Goal: Task Accomplishment & Management: Manage account settings

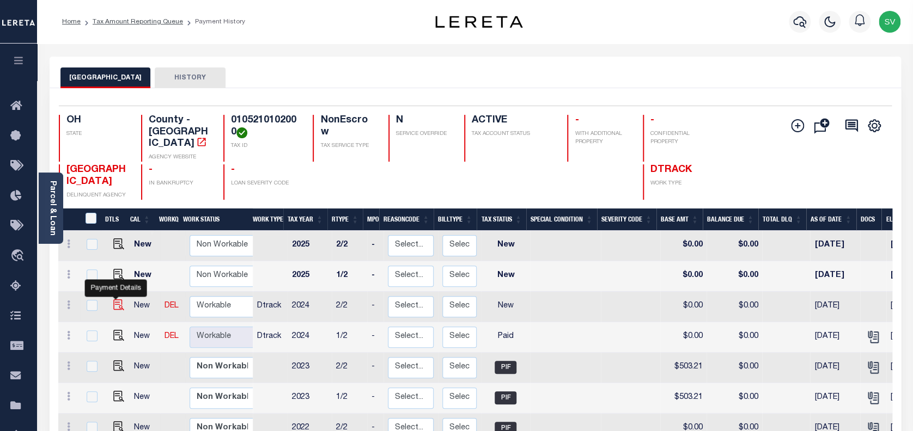
click at [113, 300] on img "" at bounding box center [118, 305] width 11 height 11
checkbox input "true"
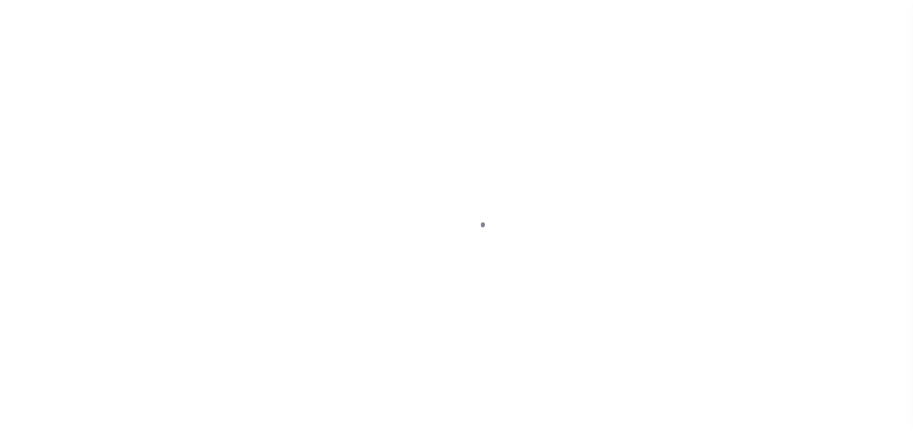
select select "NW2"
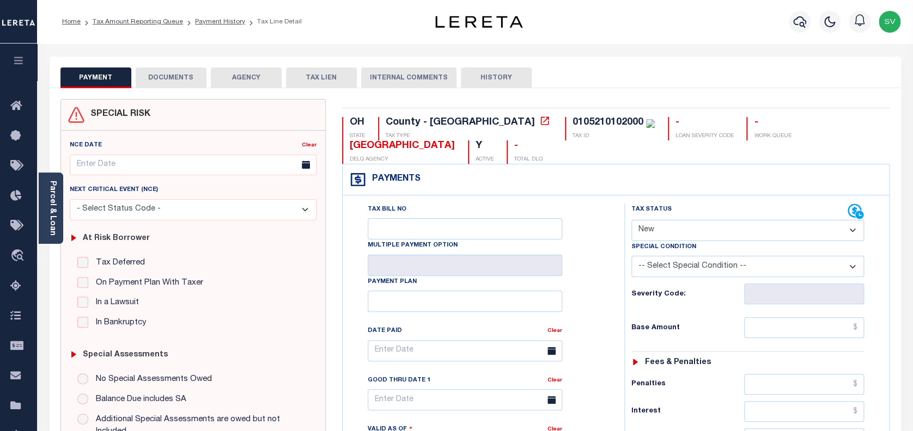
click at [196, 78] on button "DOCUMENTS" at bounding box center [171, 78] width 71 height 21
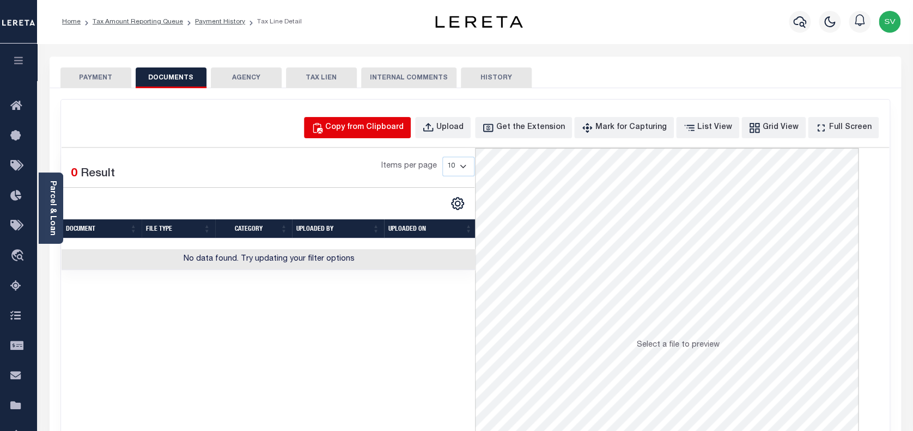
click at [386, 126] on div "Copy from Clipboard" at bounding box center [364, 128] width 78 height 12
select select "POP"
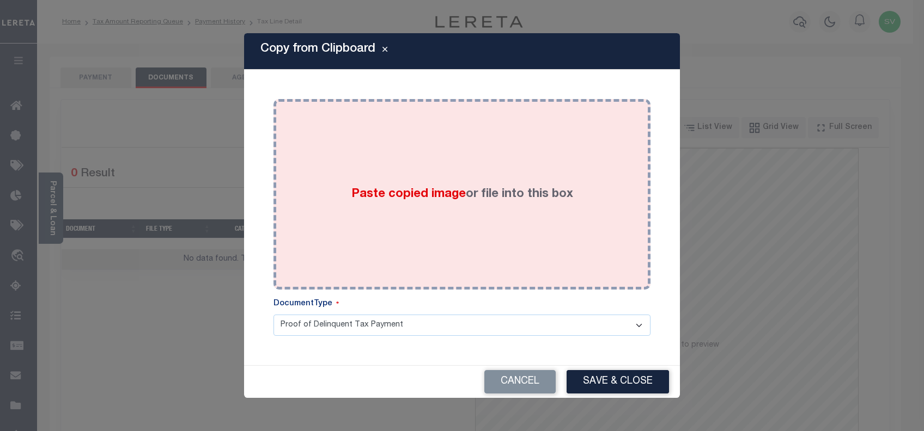
click at [490, 210] on div "Paste copied image or file into this box" at bounding box center [462, 194] width 361 height 174
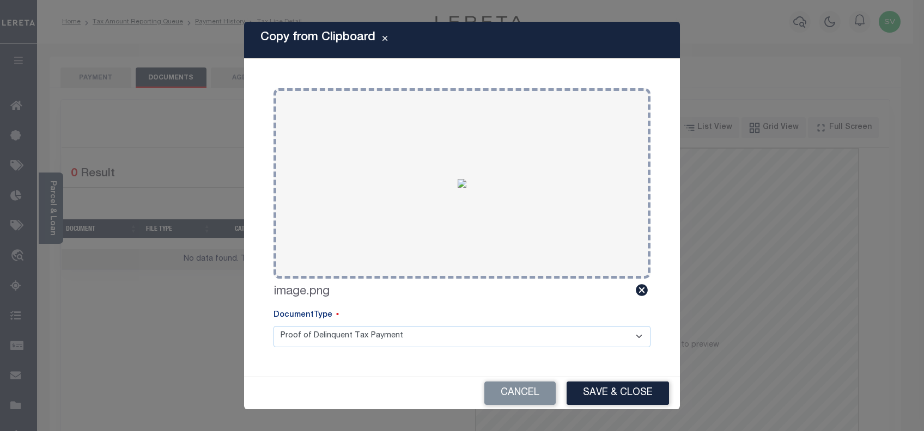
click at [627, 392] on button "Save & Close" at bounding box center [617, 393] width 102 height 23
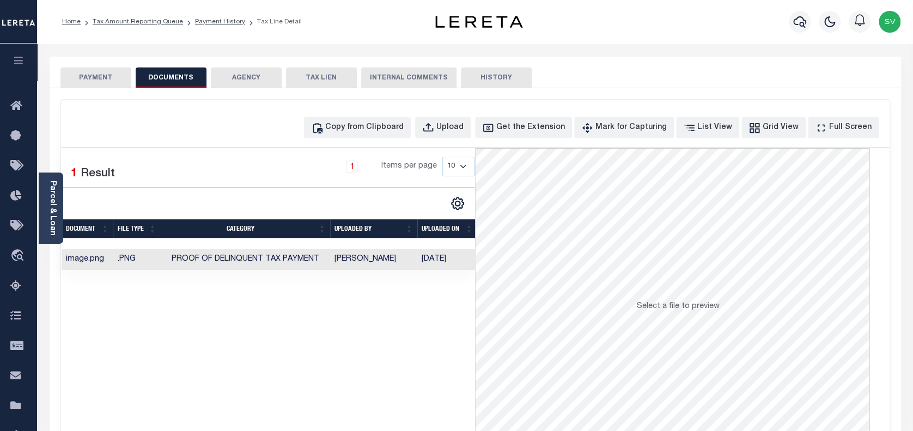
click at [100, 76] on button "PAYMENT" at bounding box center [95, 78] width 71 height 21
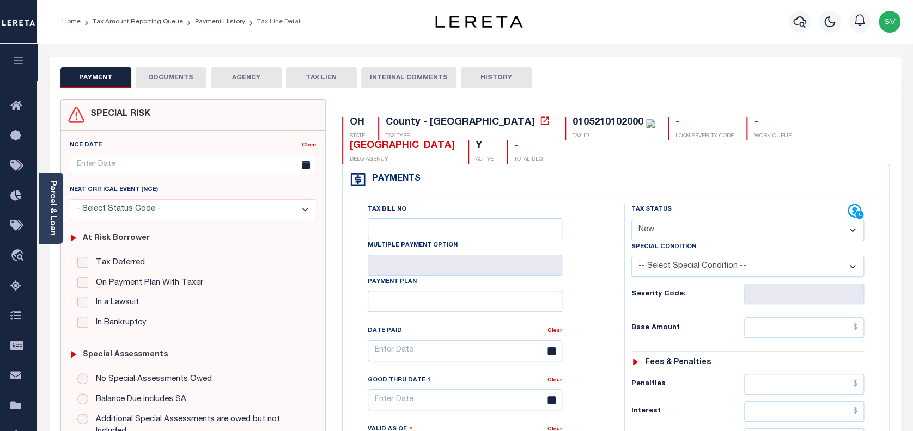
click at [669, 229] on select "- Select Status Code - Open Due/Unpaid Paid Incomplete No Tax Due Internal Refu…" at bounding box center [747, 230] width 233 height 21
select select "DUE"
click at [631, 221] on select "- Select Status Code - Open Due/Unpaid Paid Incomplete No Tax Due Internal Refu…" at bounding box center [747, 230] width 233 height 21
type input "10/13/2025"
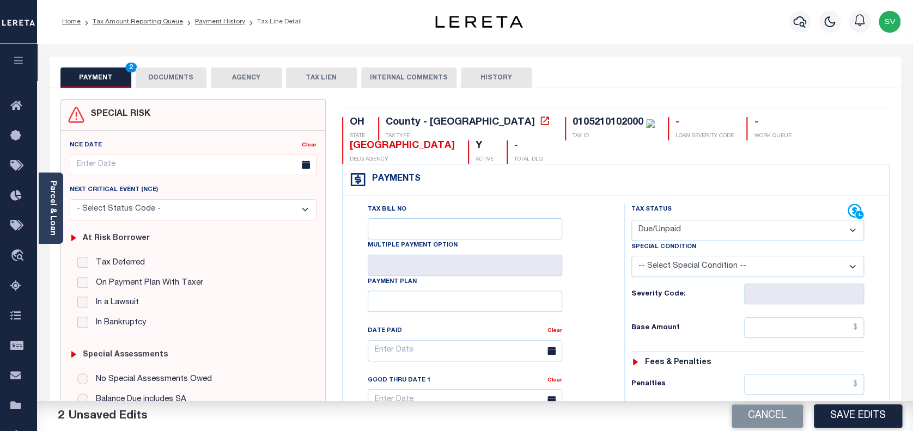
click at [680, 273] on select "-- Select Special Condition -- 3RD PARTY TAX LIEN AGENCY TAX LIEN (A.K.A Inside…" at bounding box center [747, 266] width 233 height 21
select select "15"
click at [597, 276] on div "Tax Bill No Multiple Payment Option Payment Plan Clear" at bounding box center [480, 357] width 254 height 306
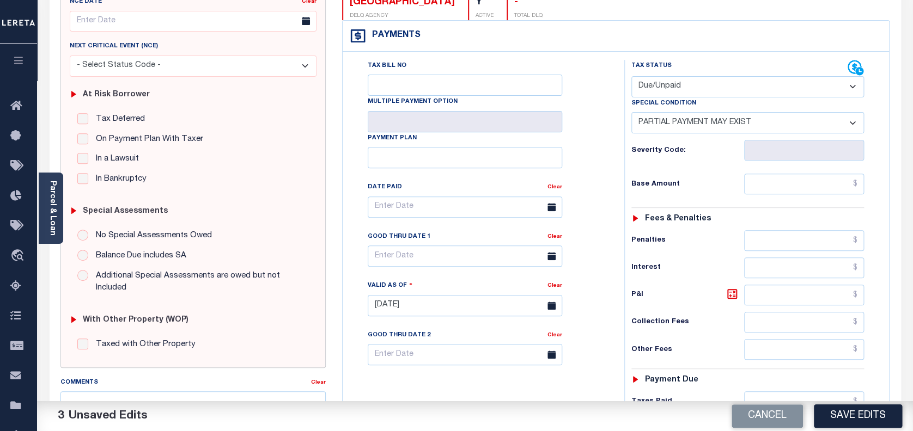
scroll to position [145, 0]
click at [424, 209] on input "text" at bounding box center [465, 206] width 194 height 21
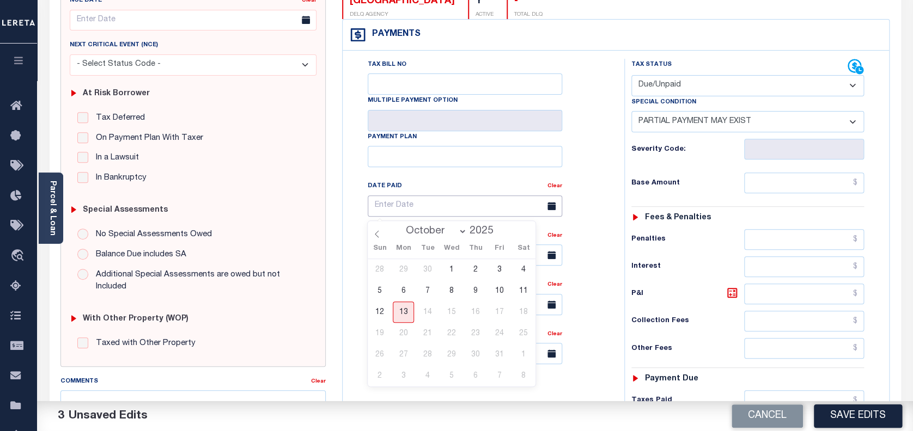
click at [424, 209] on input "text" at bounding box center [465, 206] width 194 height 21
click at [352, 260] on div "Tax Bill No Multiple Payment Option Payment Plan Clear" at bounding box center [480, 299] width 271 height 481
click at [423, 253] on input "text" at bounding box center [465, 255] width 194 height 21
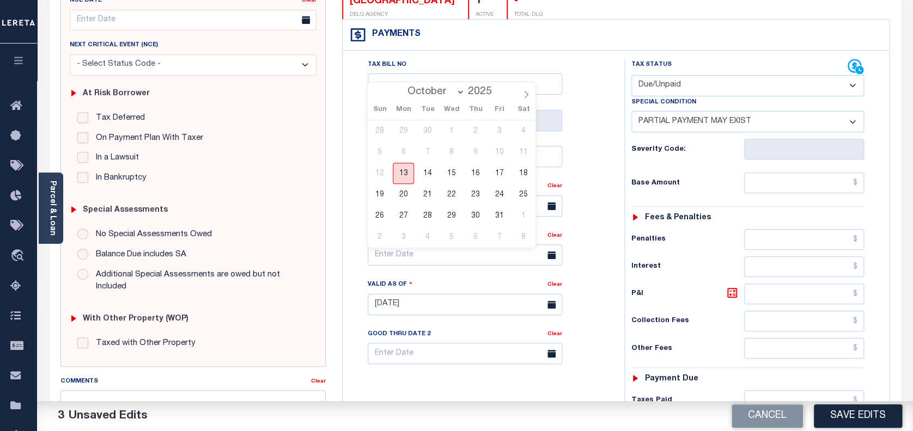
click at [404, 176] on span "13" at bounding box center [403, 173] width 21 height 21
type input "[DATE]"
click at [780, 188] on input "text" at bounding box center [804, 183] width 120 height 21
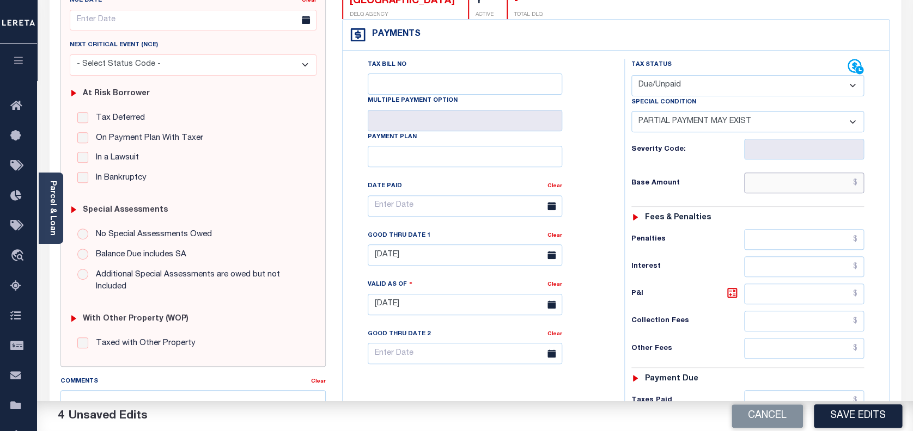
click at [780, 188] on input "text" at bounding box center [804, 183] width 120 height 21
paste input "552.56"
type input "$552.56"
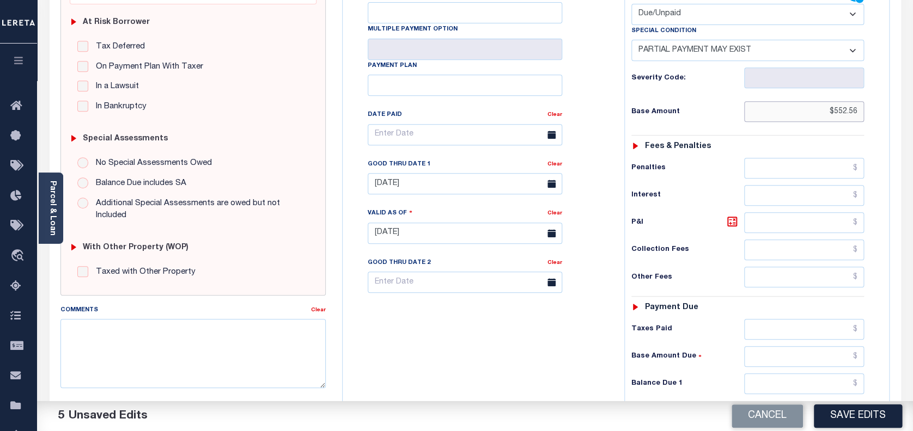
scroll to position [218, 0]
click at [789, 374] on input "text" at bounding box center [804, 382] width 120 height 21
paste input "552.56"
type input "$552.56"
click at [733, 221] on icon at bounding box center [731, 219] width 13 height 13
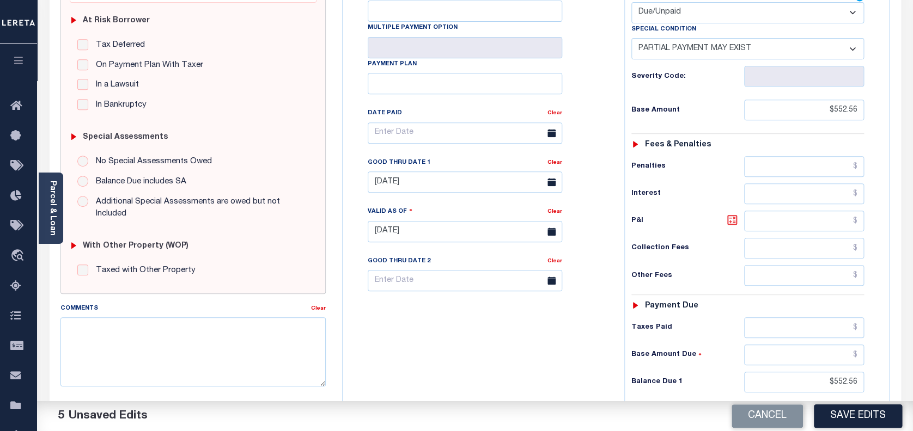
type input "$0.00"
click at [869, 420] on button "Save Edits" at bounding box center [858, 416] width 88 height 23
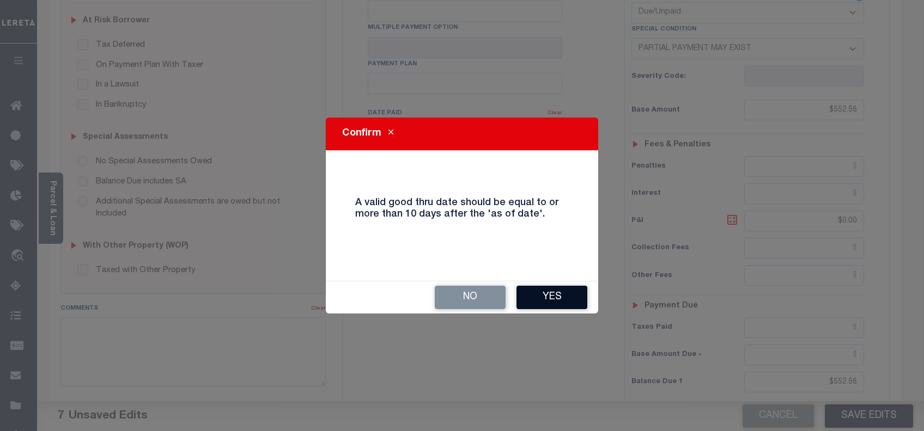
click at [567, 291] on button "Yes" at bounding box center [551, 297] width 71 height 23
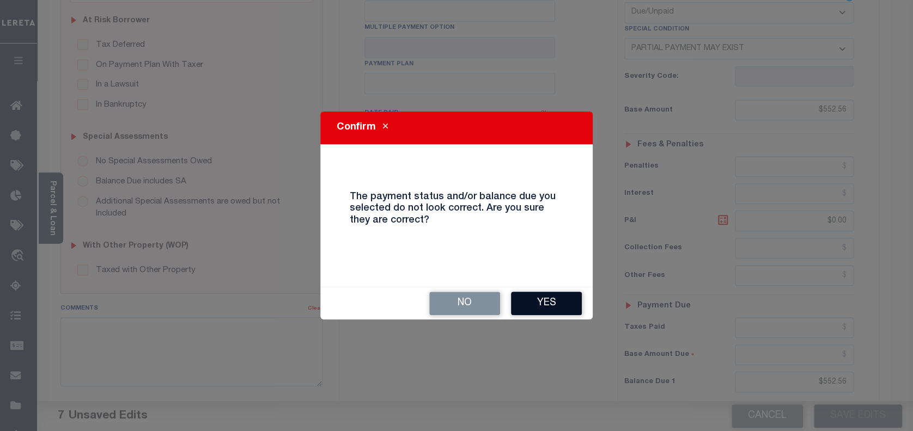
click at [547, 303] on button "Yes" at bounding box center [546, 303] width 71 height 23
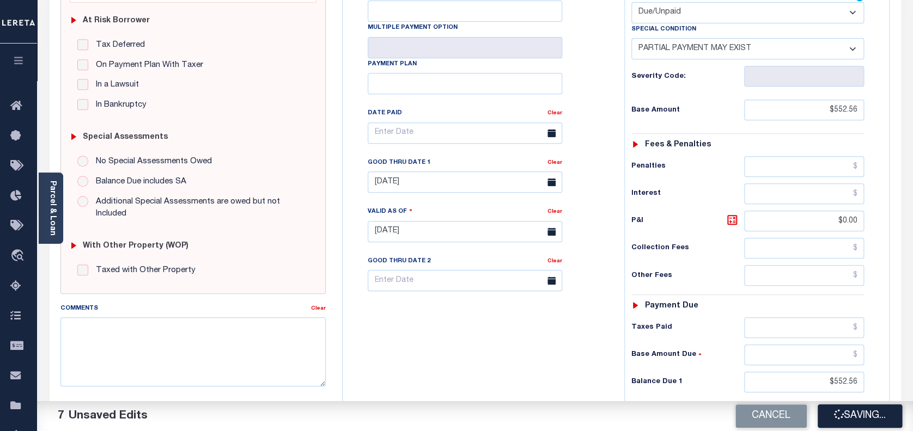
checkbox input "false"
type input "$552.56"
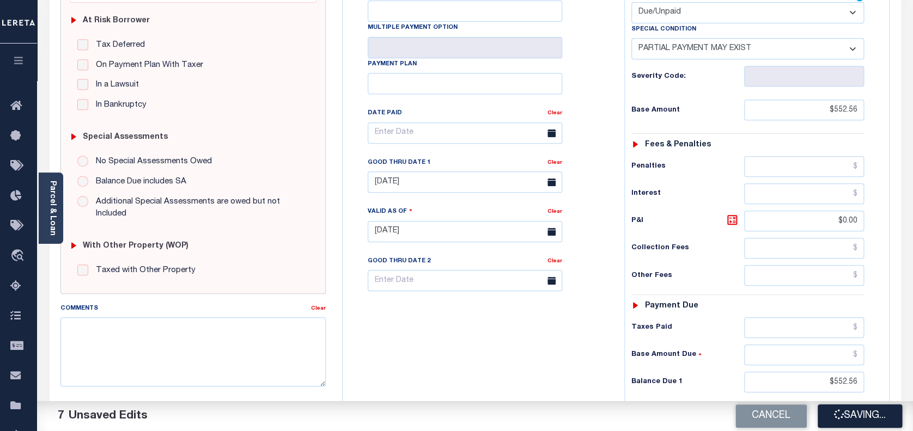
type input "$0"
type input "$552.56"
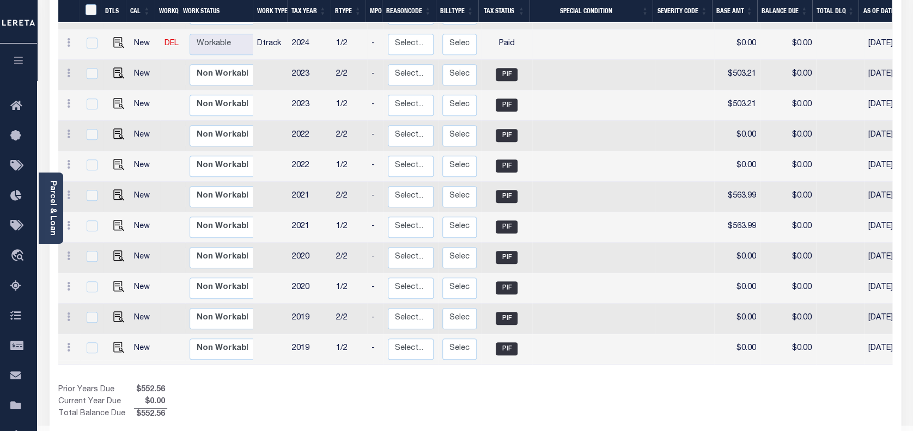
scroll to position [310, 0]
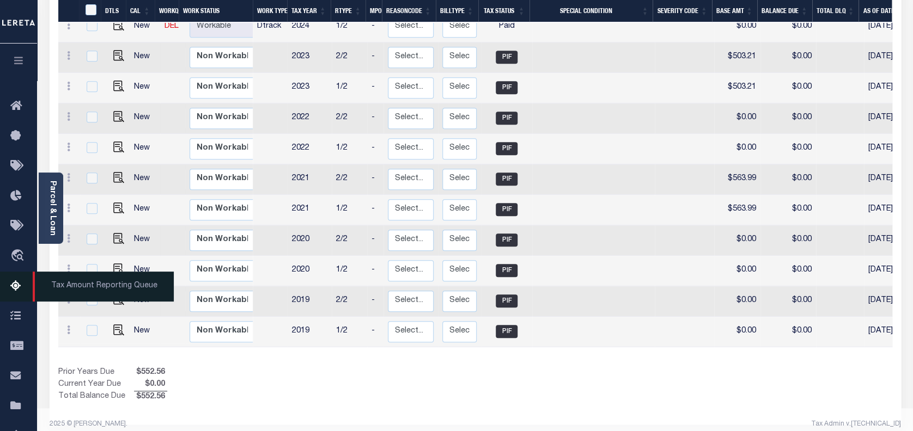
click at [12, 291] on icon at bounding box center [18, 287] width 17 height 14
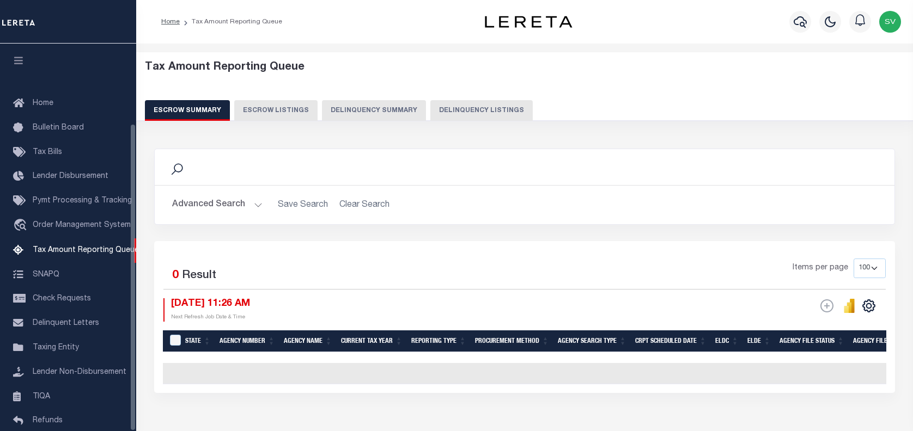
select select "100"
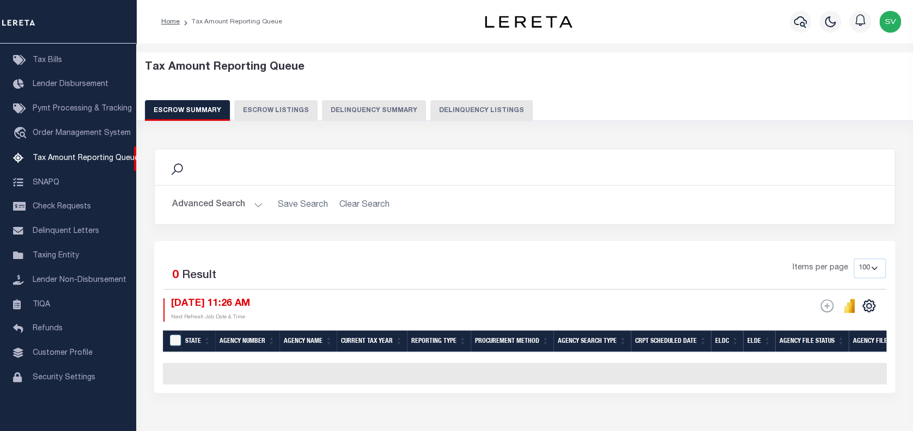
click at [467, 110] on button "Delinquency Listings" at bounding box center [481, 110] width 102 height 21
select select "100"
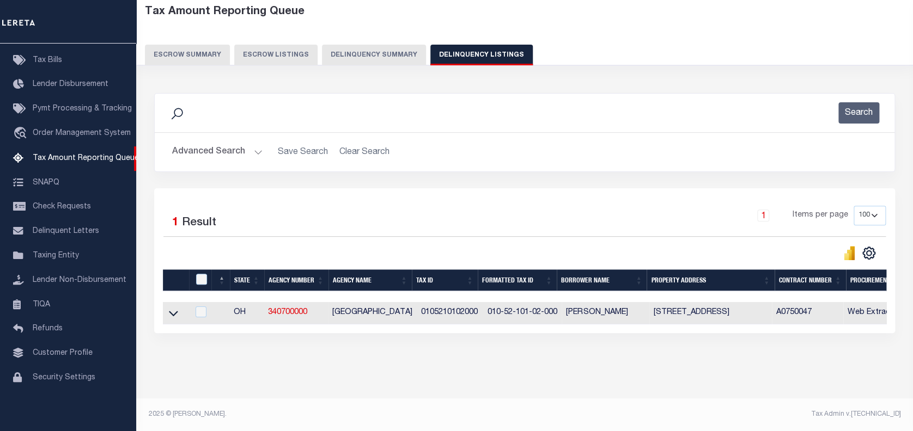
scroll to position [64, 0]
click at [173, 308] on icon at bounding box center [173, 313] width 9 height 11
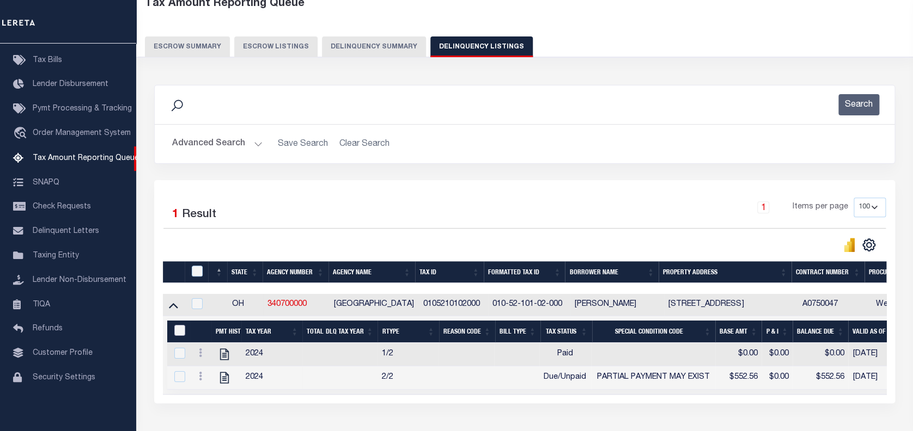
click at [179, 327] on input "&nbsp;" at bounding box center [179, 330] width 11 height 11
checkbox input "true"
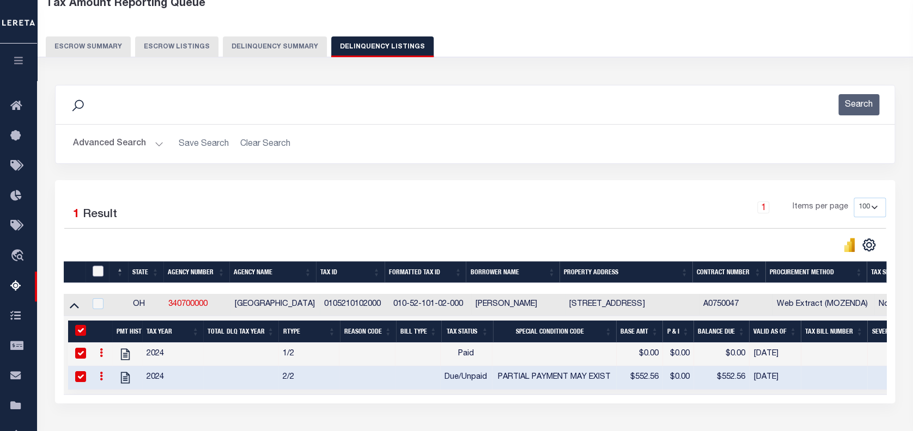
click at [98, 270] on input "checkbox" at bounding box center [98, 271] width 11 height 11
checkbox input "true"
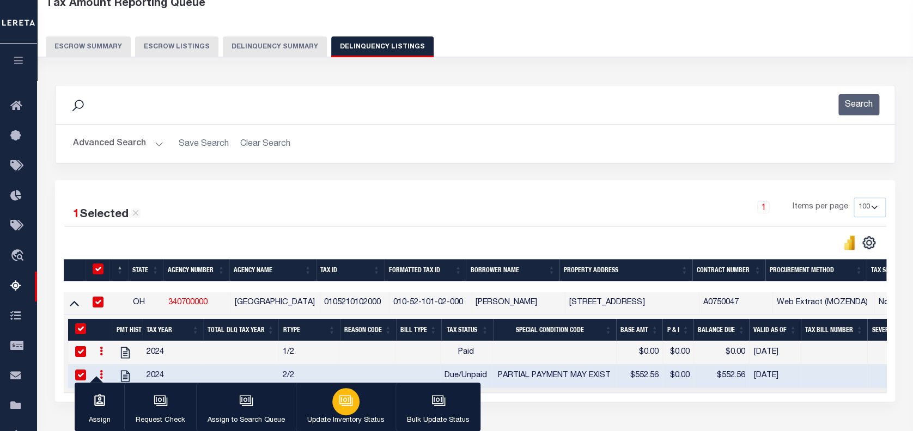
click at [335, 400] on div "button" at bounding box center [345, 401] width 27 height 27
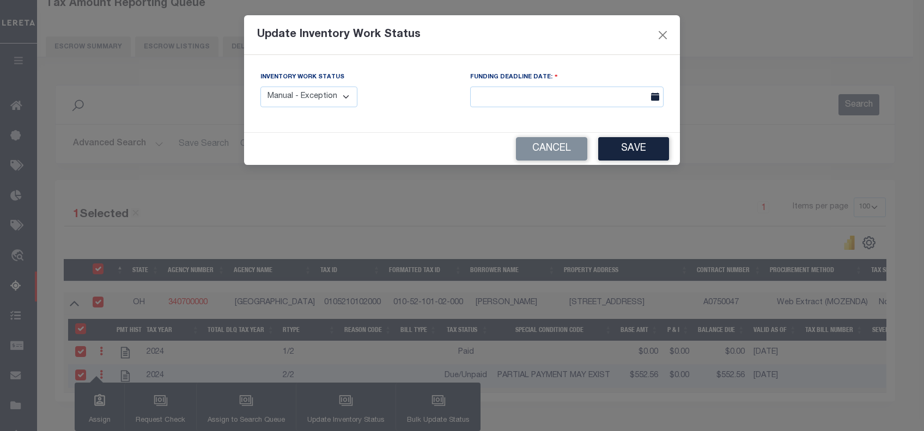
click at [323, 99] on select "Manual - Exception Pended - Awaiting Search Late Add Exception Completed" at bounding box center [308, 97] width 97 height 21
select select "4"
click at [260, 87] on select "Manual - Exception Pended - Awaiting Search Late Add Exception Completed" at bounding box center [308, 97] width 97 height 21
click at [621, 148] on button "Save" at bounding box center [633, 148] width 71 height 23
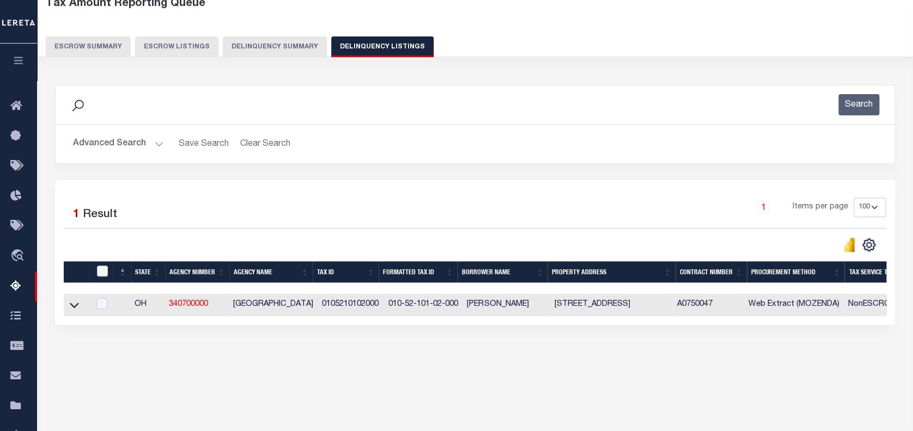
click at [118, 145] on button "Advanced Search" at bounding box center [118, 143] width 90 height 21
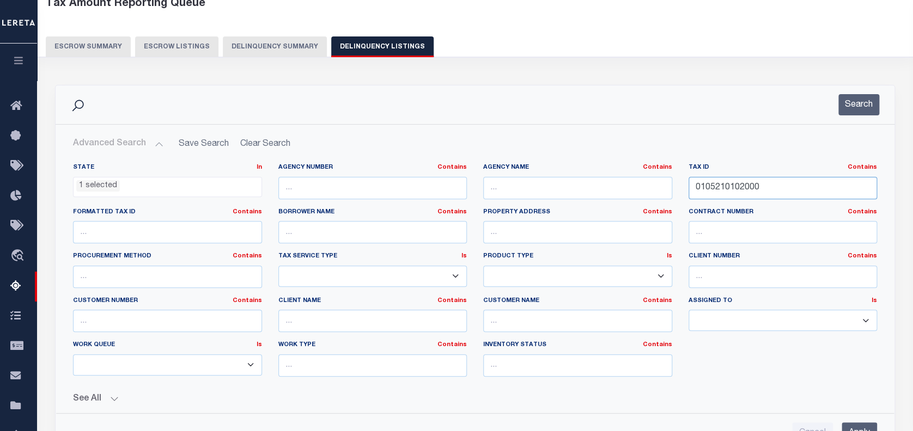
click at [726, 185] on input "0105210102000" at bounding box center [782, 188] width 189 height 22
paste input "503"
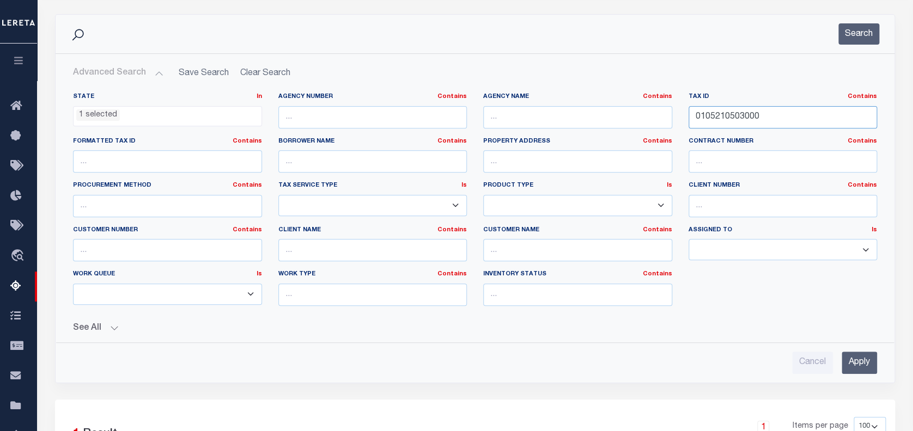
scroll to position [136, 0]
type input "0105210503000"
click at [864, 357] on input "Apply" at bounding box center [858, 361] width 35 height 22
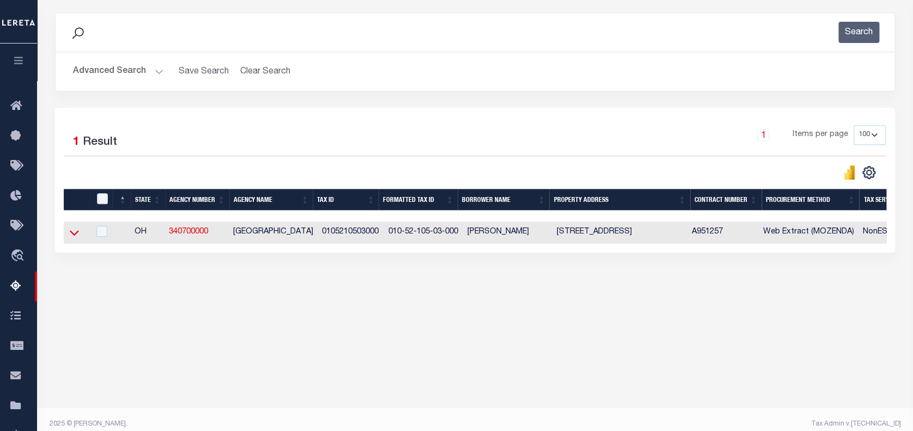
click at [72, 231] on icon at bounding box center [74, 232] width 9 height 11
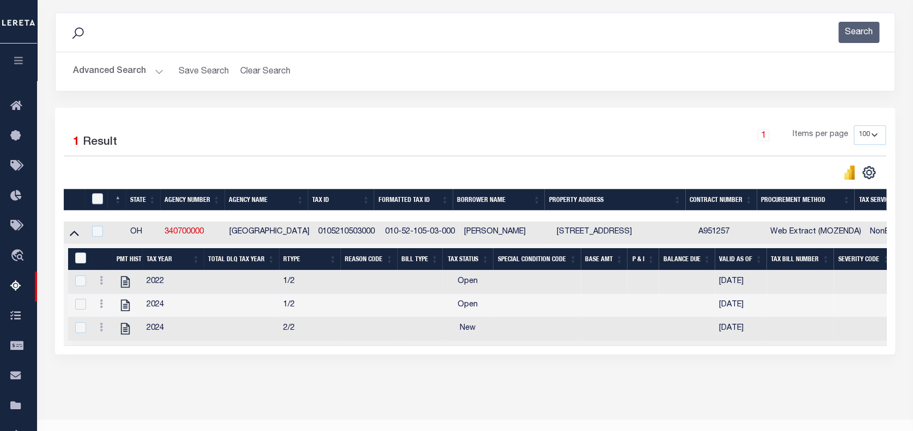
click at [139, 320] on td at bounding box center [127, 328] width 30 height 23
checkbox input "false"
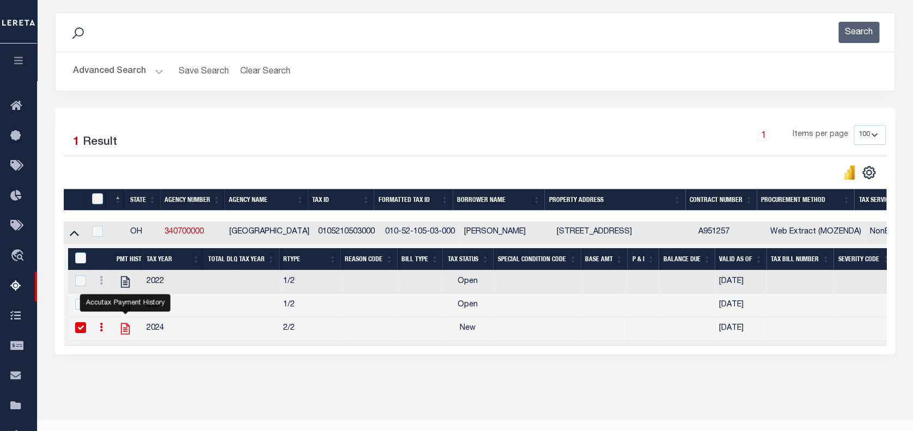
click at [124, 331] on icon "" at bounding box center [125, 329] width 14 height 14
checkbox input "false"
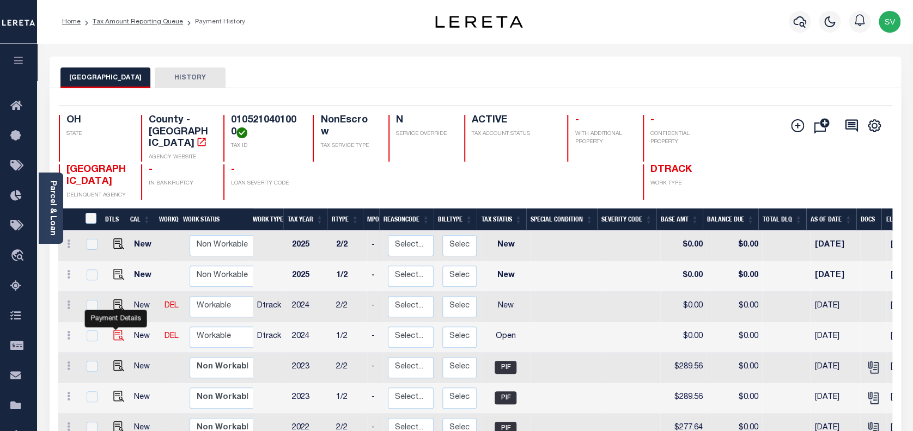
click at [113, 330] on img "" at bounding box center [118, 335] width 11 height 11
checkbox input "true"
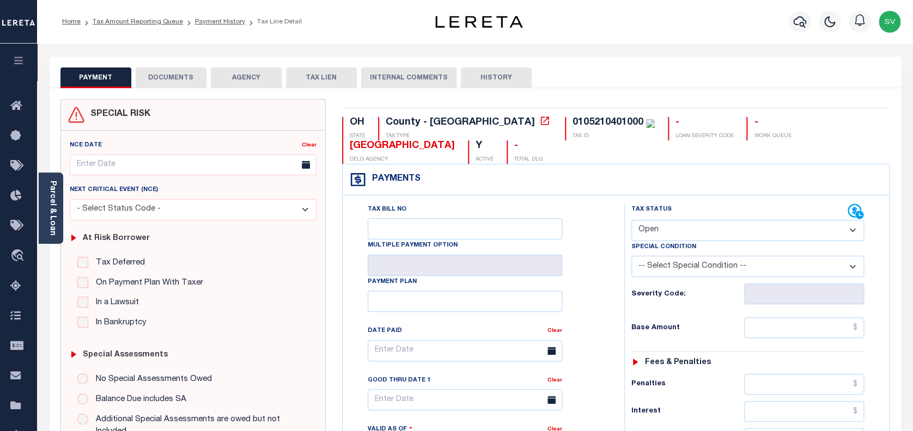
click at [179, 79] on button "DOCUMENTS" at bounding box center [171, 78] width 71 height 21
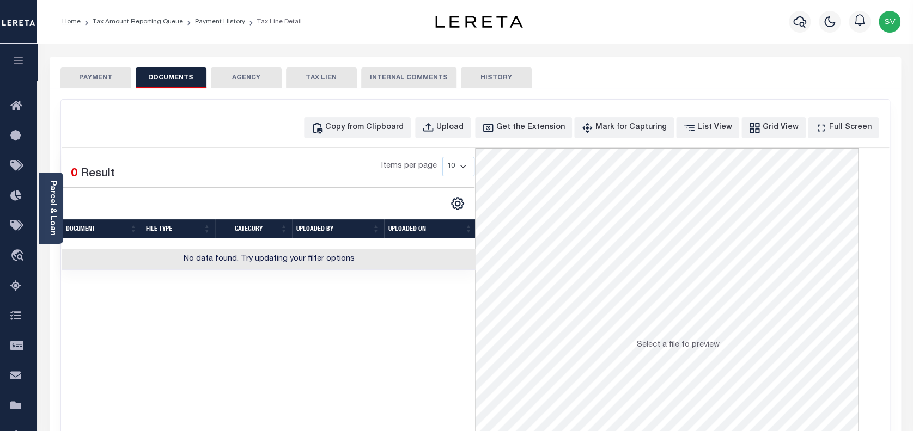
click at [101, 78] on button "PAYMENT" at bounding box center [95, 78] width 71 height 21
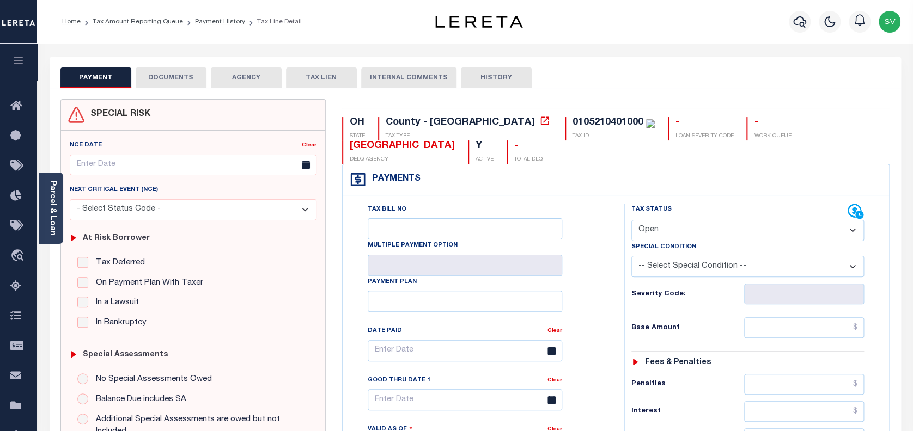
click at [680, 234] on select "- Select Status Code - Open Due/Unpaid Paid Incomplete No Tax Due Internal Refu…" at bounding box center [747, 230] width 233 height 21
select select "DUE"
click at [631, 221] on select "- Select Status Code - Open Due/Unpaid Paid Incomplete No Tax Due Internal Refu…" at bounding box center [747, 230] width 233 height 21
type input "[DATE]"
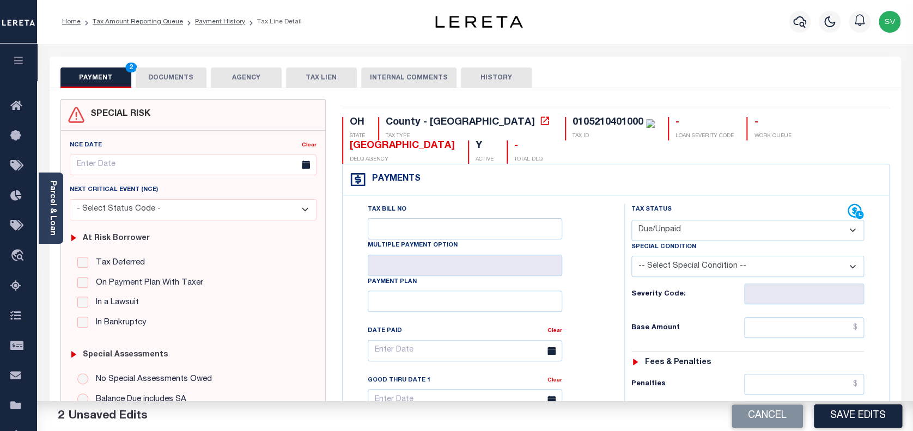
click at [737, 265] on select "-- Select Special Condition -- 3RD PARTY TAX LIEN AGENCY TAX LIEN (A.K.A Inside…" at bounding box center [747, 266] width 233 height 21
select select "15"
click at [606, 288] on div "Tax Bill No Multiple Payment Option Payment Plan Clear" at bounding box center [480, 357] width 254 height 306
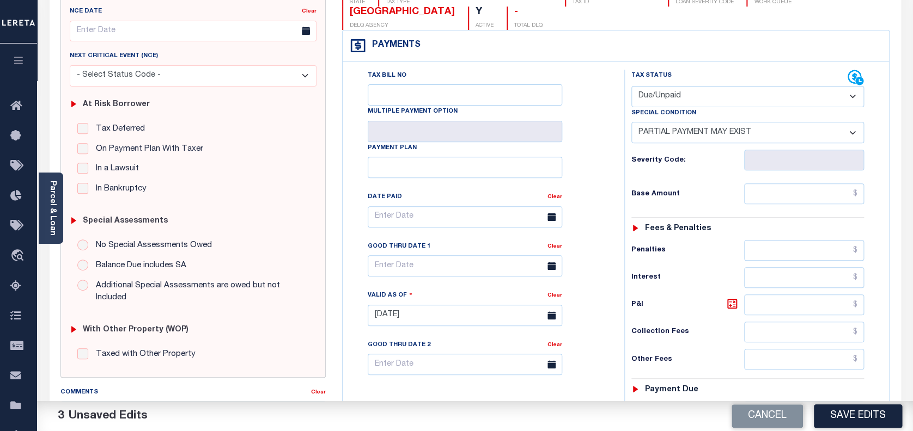
scroll to position [145, 0]
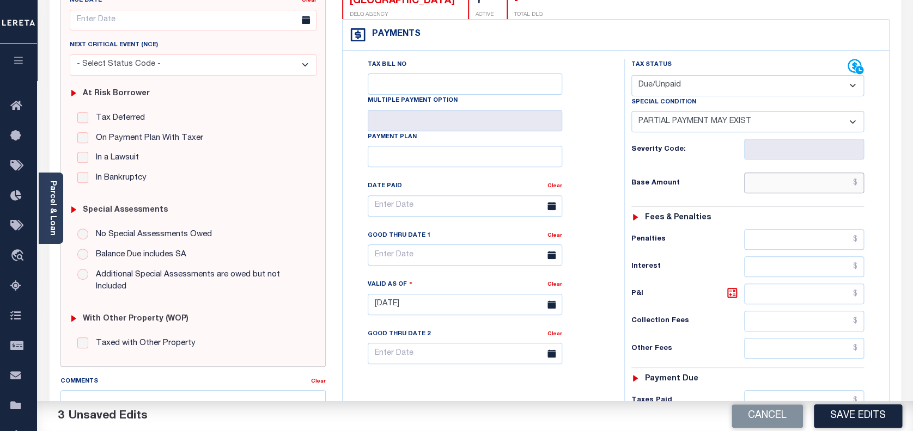
click at [817, 182] on input "text" at bounding box center [804, 183] width 120 height 21
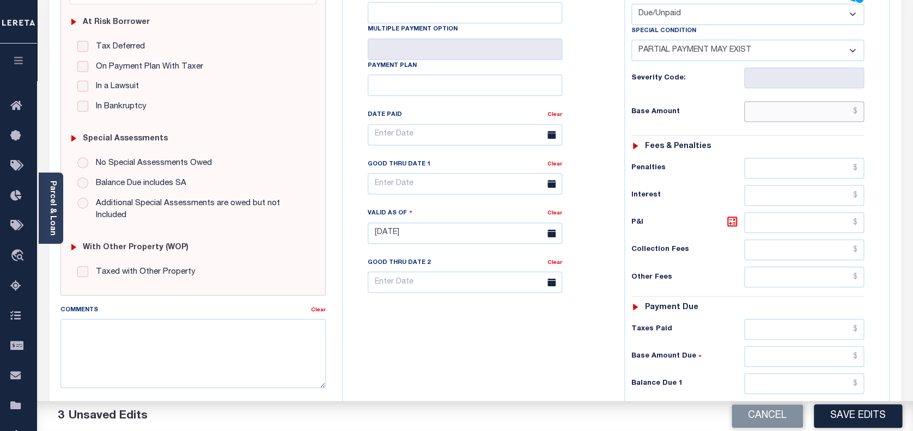
scroll to position [218, 0]
click at [820, 117] on input "text" at bounding box center [804, 110] width 120 height 21
click at [771, 108] on input "text" at bounding box center [804, 110] width 120 height 21
paste input "304.33"
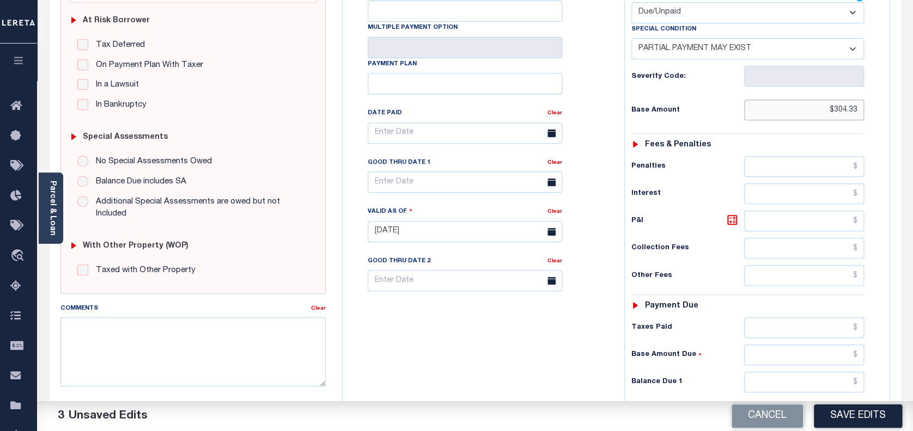
type input "$304.33"
click at [786, 381] on input "text" at bounding box center [804, 382] width 120 height 21
paste input "304.33"
type input "$304.33"
click at [734, 219] on icon at bounding box center [732, 220] width 7 height 7
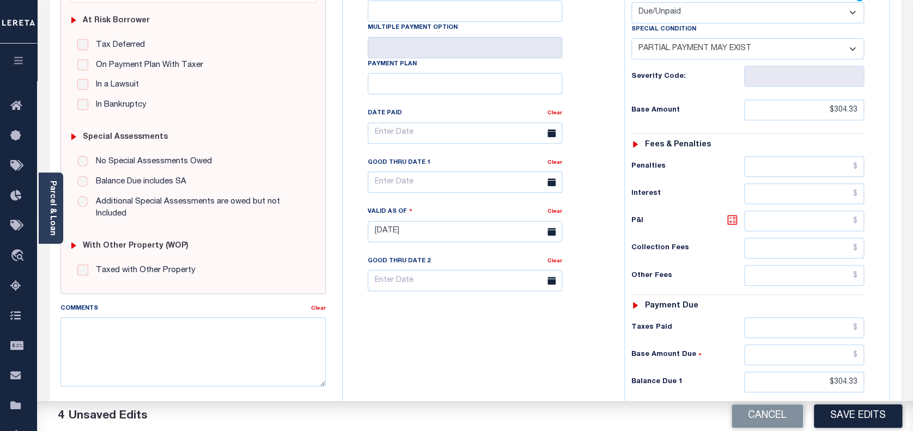
type input "$0.00"
click at [412, 185] on input "text" at bounding box center [465, 182] width 194 height 21
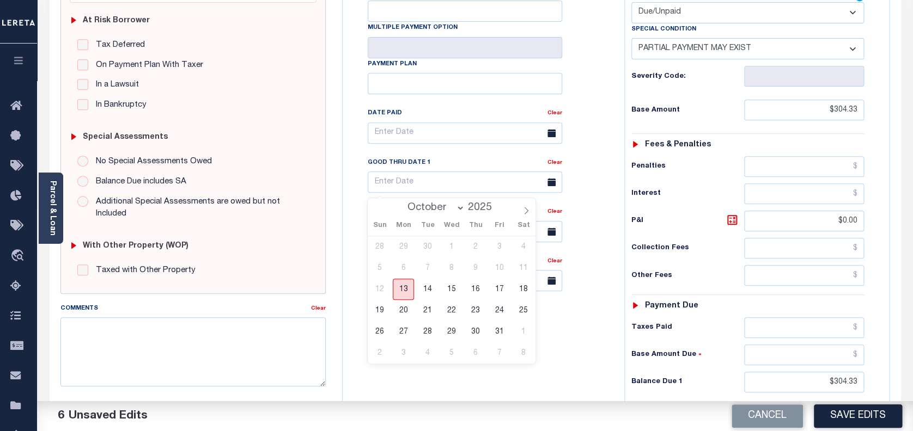
click at [404, 288] on span "13" at bounding box center [403, 289] width 21 height 21
type input "[DATE]"
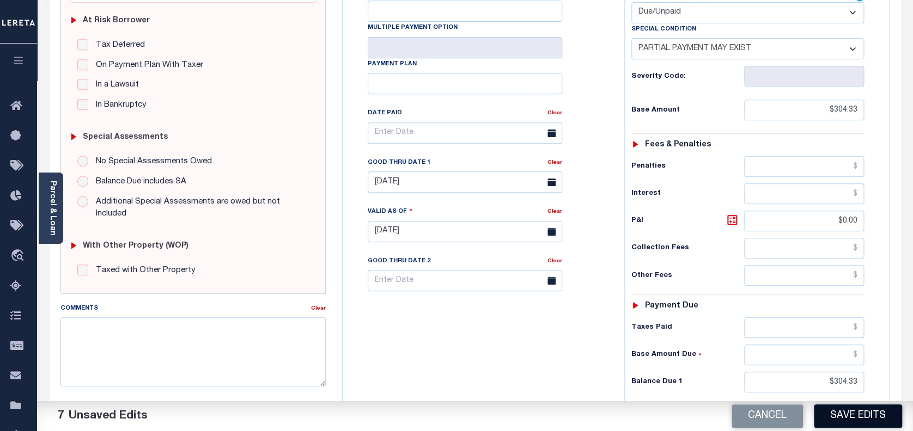
click at [870, 419] on button "Save Edits" at bounding box center [858, 416] width 88 height 23
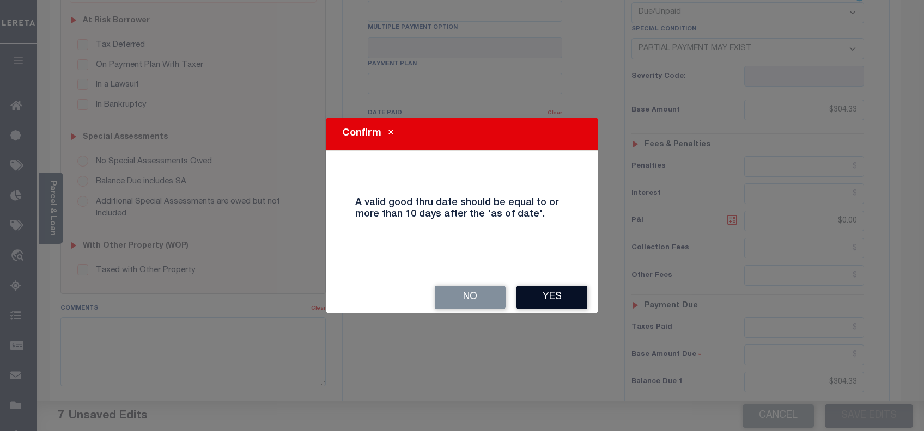
click at [542, 297] on button "Yes" at bounding box center [551, 297] width 71 height 23
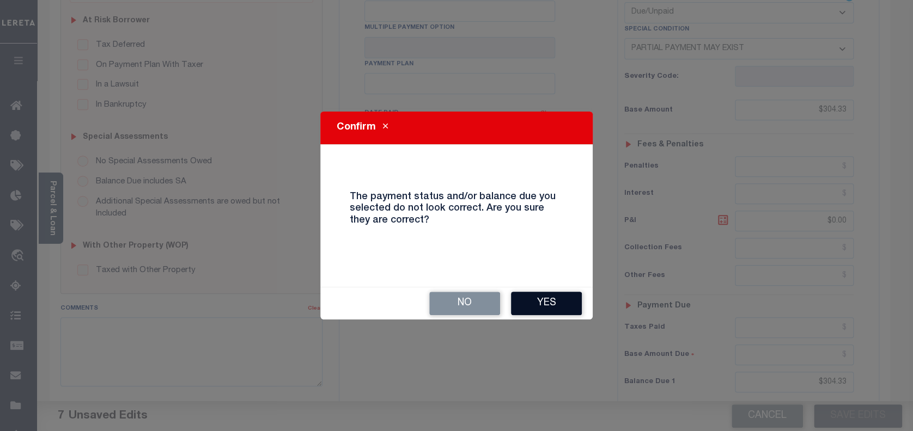
click at [558, 297] on button "Yes" at bounding box center [546, 303] width 71 height 23
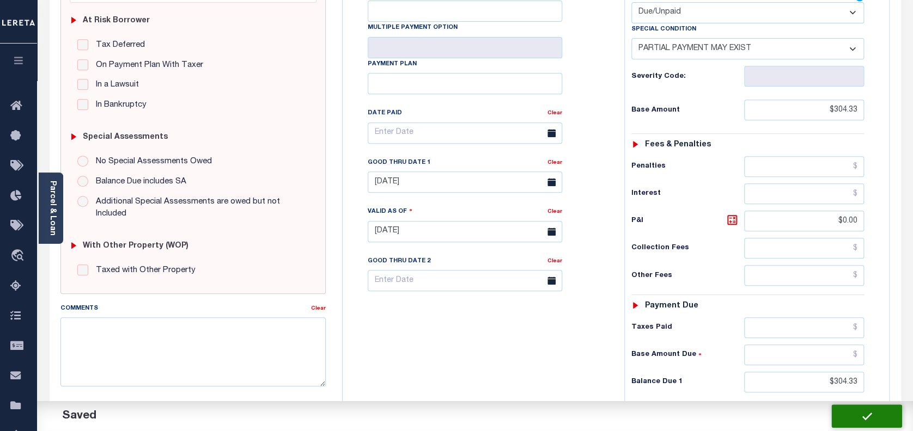
checkbox input "false"
type input "$304.33"
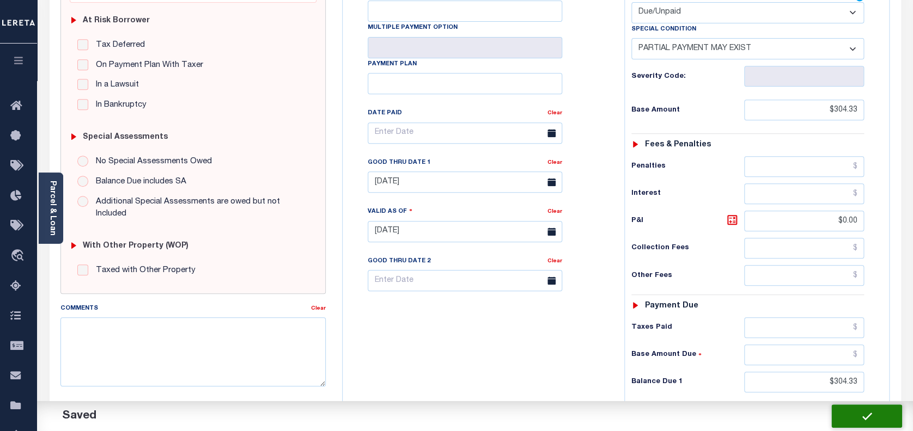
type input "$0"
type input "$304.33"
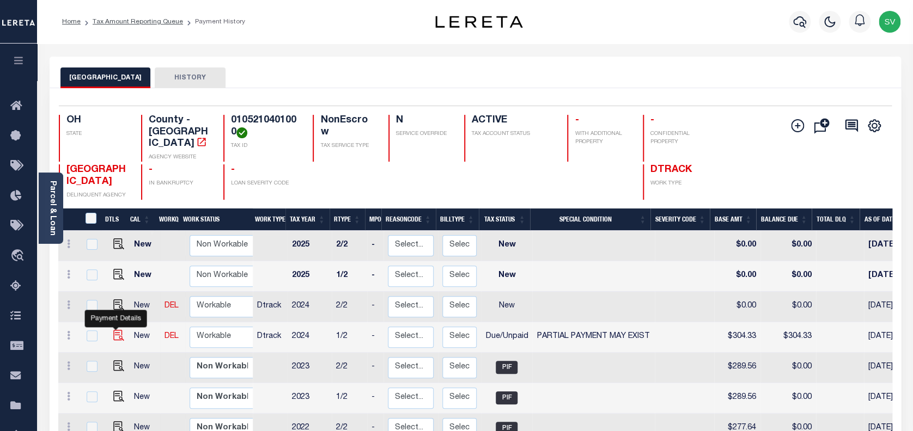
click at [118, 330] on img "" at bounding box center [118, 335] width 11 height 11
checkbox input "true"
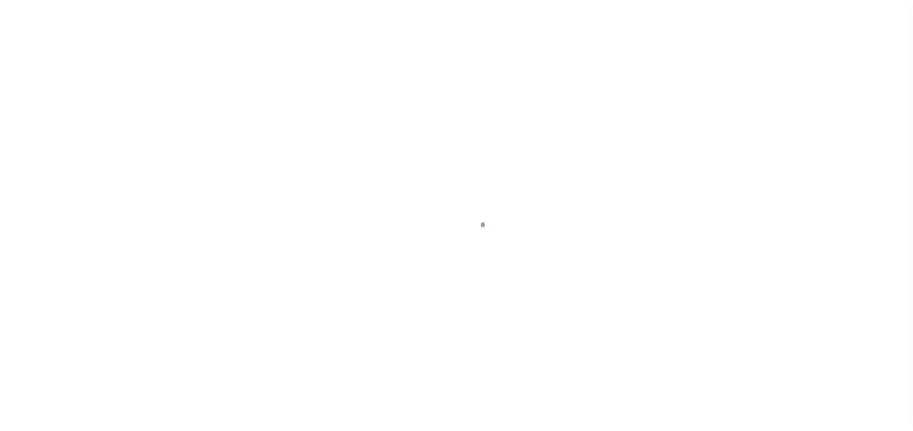
select select "DUE"
select select "15"
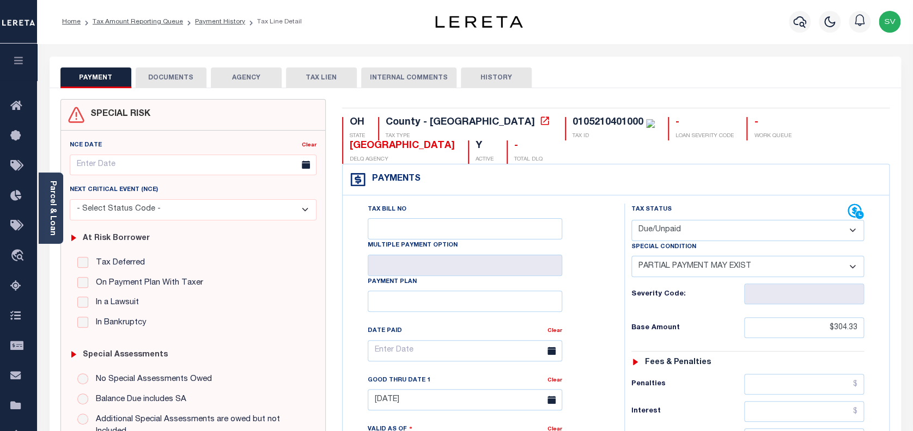
click at [173, 78] on button "DOCUMENTS" at bounding box center [171, 78] width 71 height 21
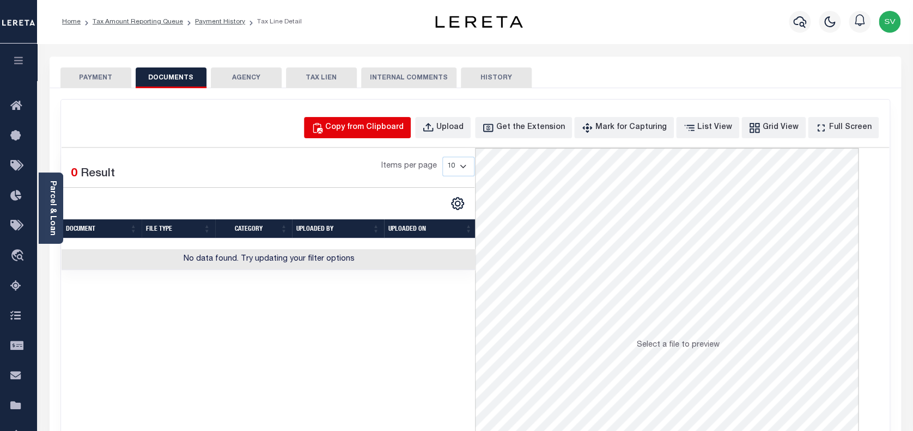
click at [388, 122] on div "Copy from Clipboard" at bounding box center [364, 128] width 78 height 12
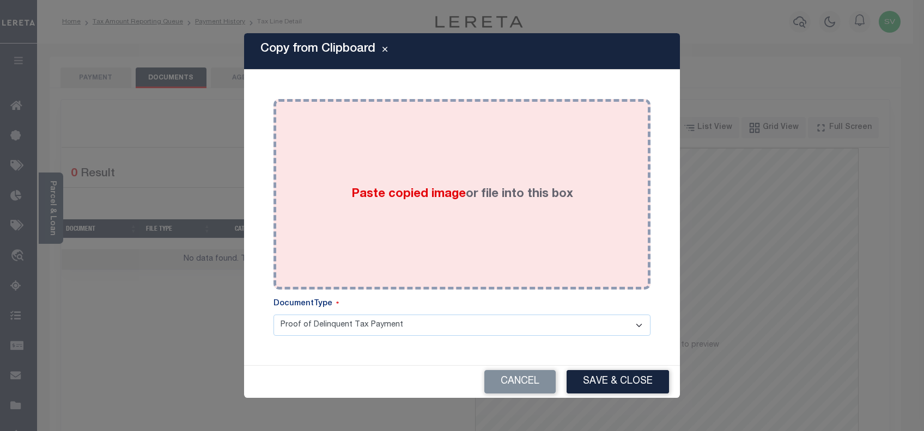
click at [475, 201] on label "Paste copied image or file into this box" at bounding box center [462, 195] width 222 height 18
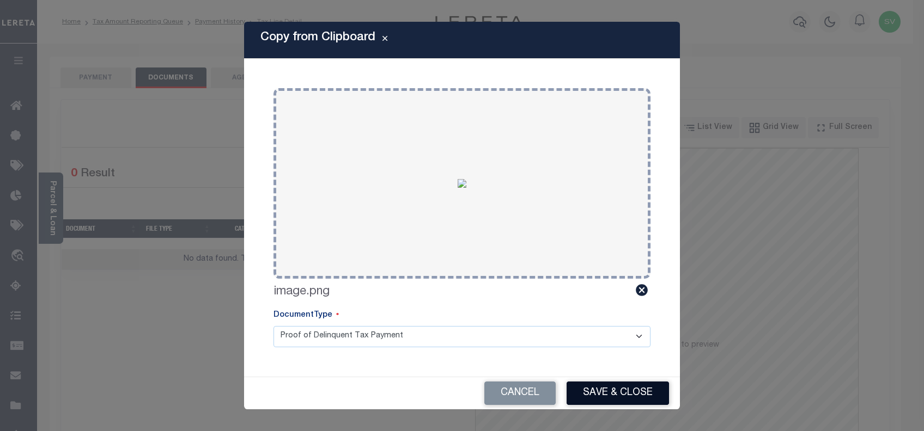
click at [604, 386] on button "Save & Close" at bounding box center [617, 393] width 102 height 23
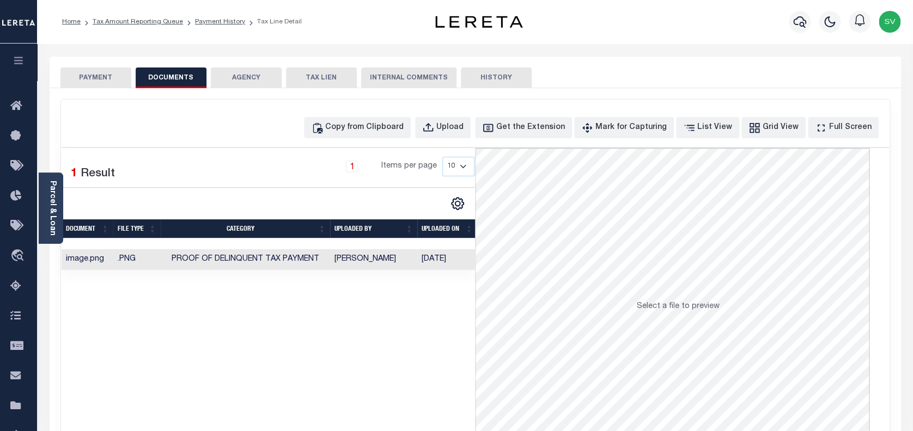
click at [87, 74] on button "PAYMENT" at bounding box center [95, 78] width 71 height 21
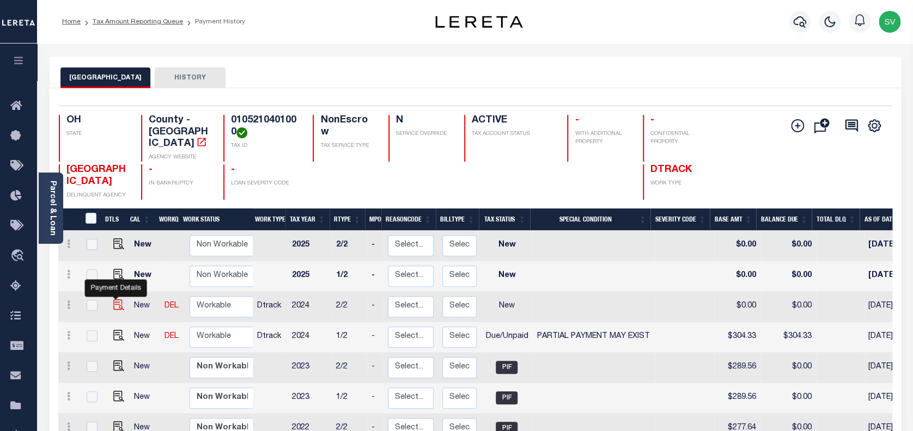
click at [114, 300] on img "" at bounding box center [118, 305] width 11 height 11
checkbox input "true"
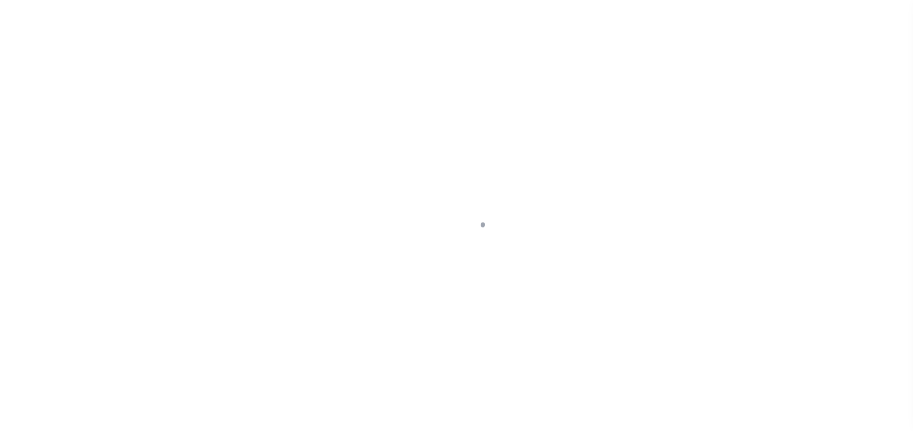
select select "NW2"
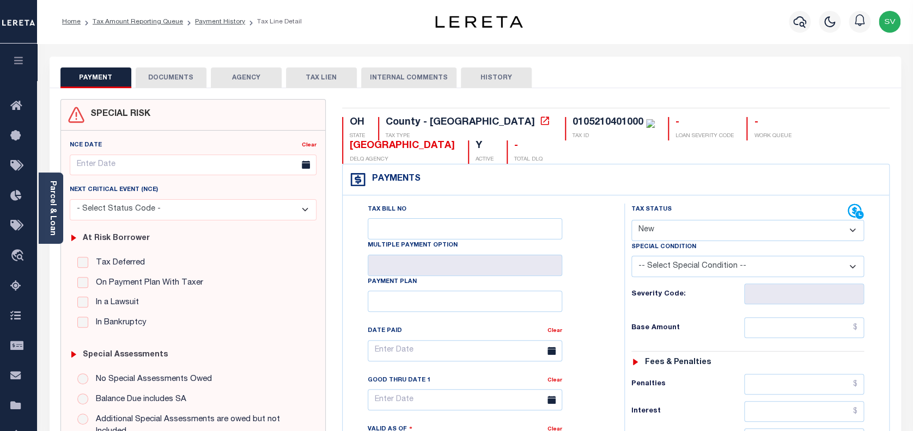
click at [162, 78] on button "DOCUMENTS" at bounding box center [171, 78] width 71 height 21
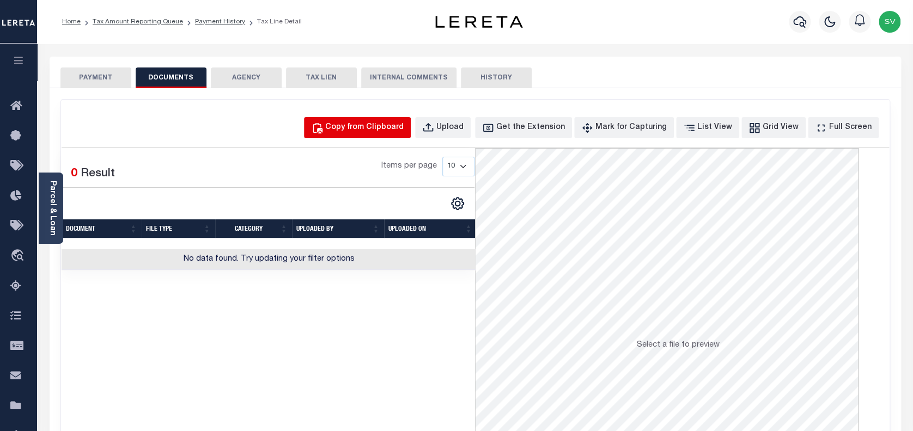
click at [372, 129] on div "Copy from Clipboard" at bounding box center [364, 128] width 78 height 12
select select "POP"
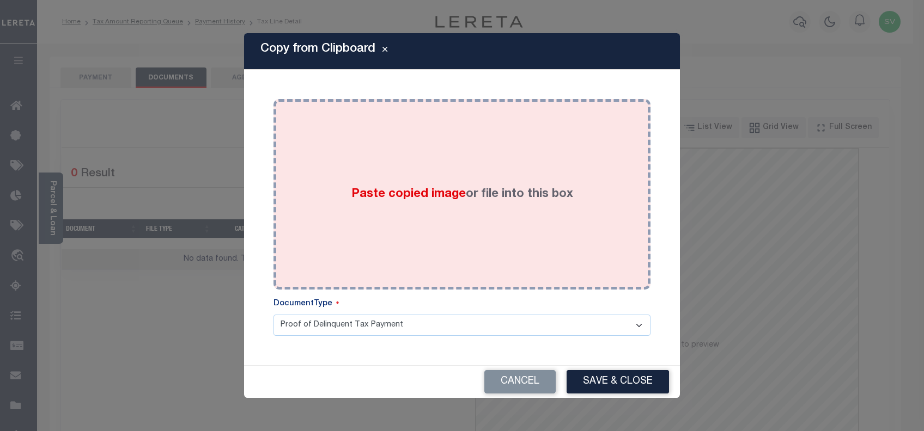
click at [482, 197] on label "Paste copied image or file into this box" at bounding box center [462, 195] width 222 height 18
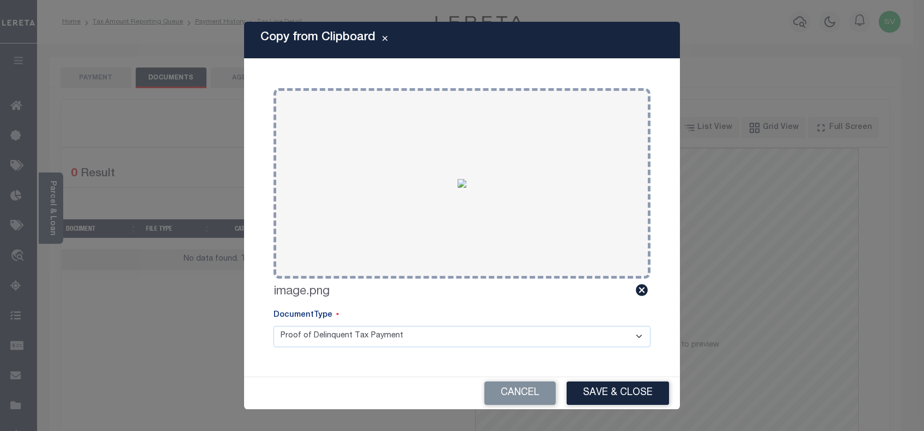
click at [607, 383] on button "Save & Close" at bounding box center [617, 393] width 102 height 23
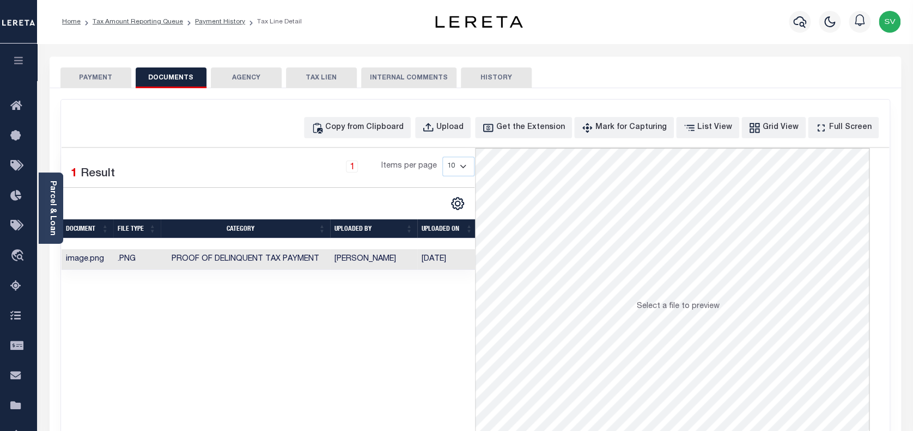
click at [93, 76] on button "PAYMENT" at bounding box center [95, 78] width 71 height 21
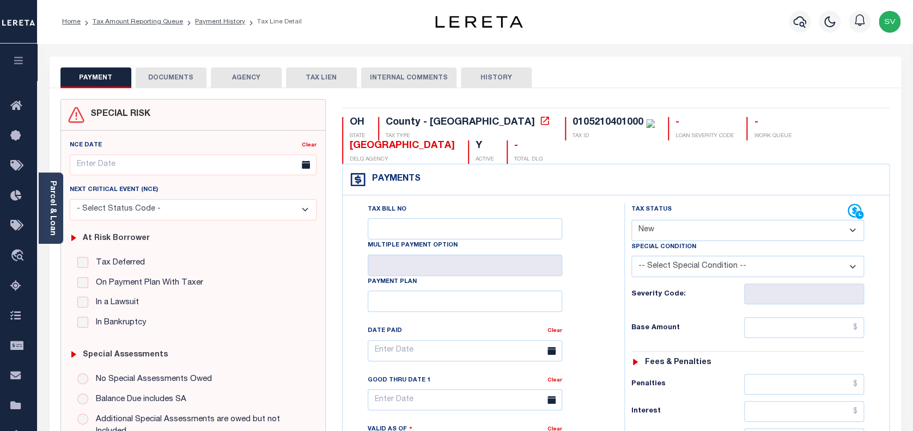
click at [682, 230] on select "- Select Status Code - Open Due/Unpaid Paid Incomplete No Tax Due Internal Refu…" at bounding box center [747, 230] width 233 height 21
select select "DUE"
click at [631, 221] on select "- Select Status Code - Open Due/Unpaid Paid Incomplete No Tax Due Internal Refu…" at bounding box center [747, 230] width 233 height 21
type input "[DATE]"
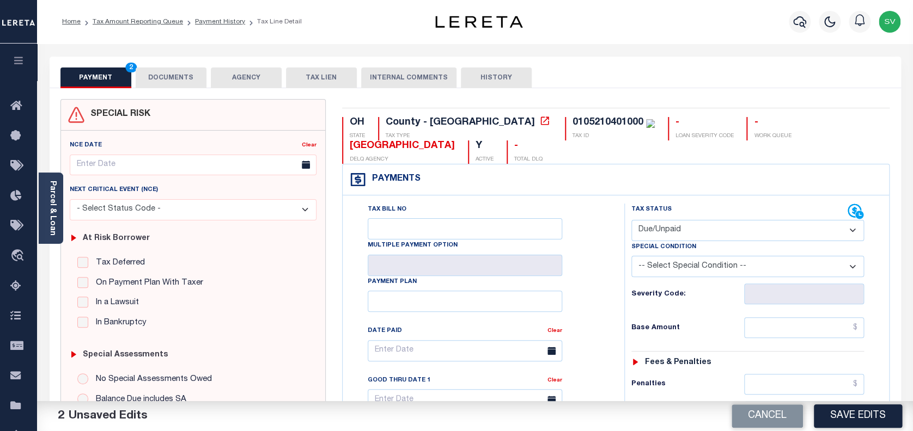
click at [738, 269] on select "-- Select Special Condition -- 3RD PARTY TAX LIEN AGENCY TAX LIEN (A.K.A Inside…" at bounding box center [747, 266] width 233 height 21
select select "15"
click at [583, 271] on div "Tax Bill No Multiple Payment Option Payment Plan Clear" at bounding box center [480, 357] width 254 height 306
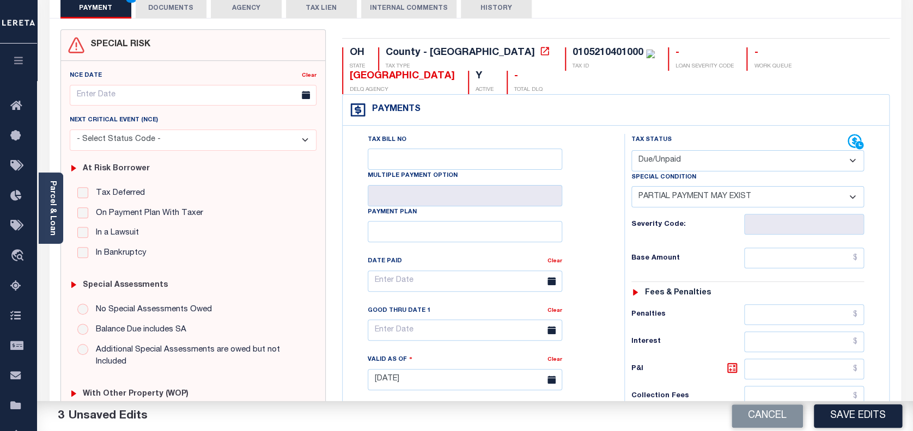
scroll to position [72, 0]
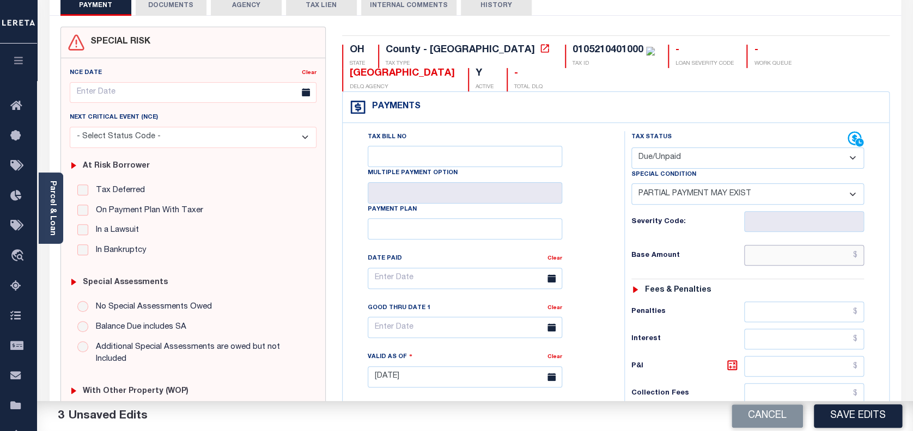
click at [780, 253] on input "text" at bounding box center [804, 255] width 120 height 21
paste input "334.76"
type input "$334.76"
click at [406, 331] on input "text" at bounding box center [465, 327] width 194 height 21
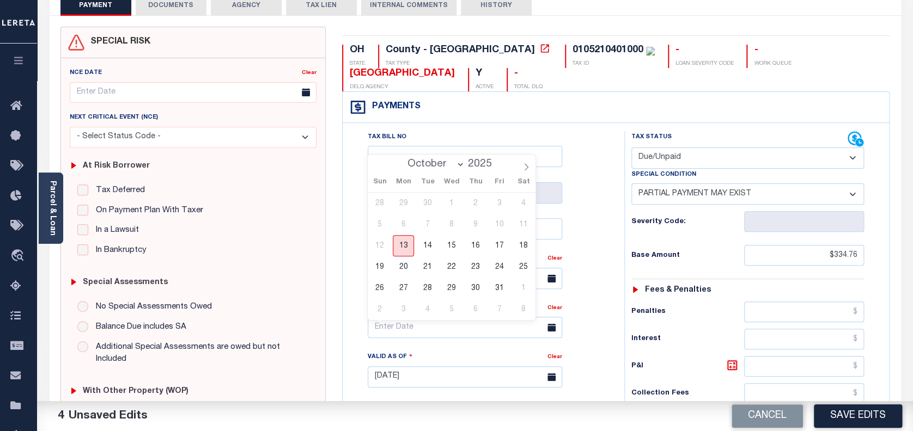
click at [403, 246] on span "13" at bounding box center [403, 245] width 21 height 21
type input "[DATE]"
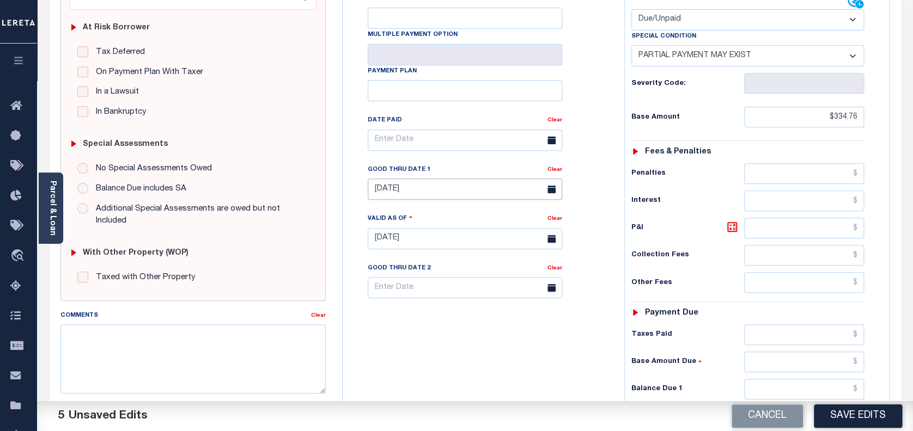
scroll to position [218, 0]
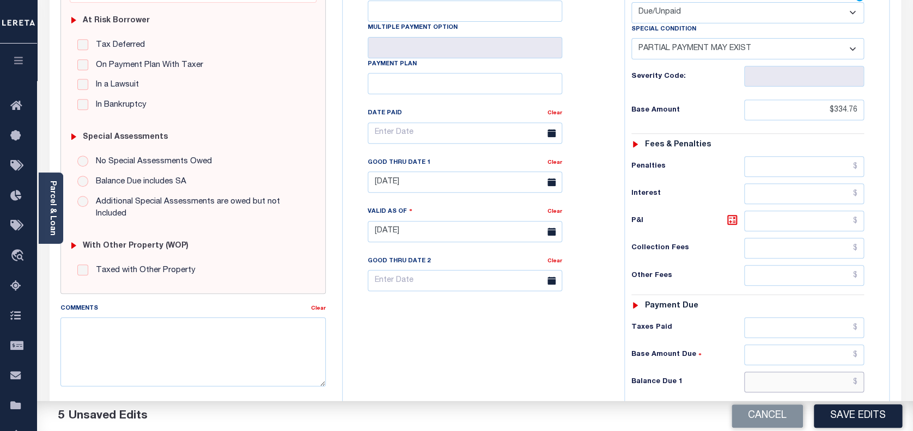
click at [756, 382] on input "text" at bounding box center [804, 382] width 120 height 21
paste input "334.76"
type input "$334.76"
click at [732, 218] on icon at bounding box center [732, 220] width 7 height 7
type input "$0.00"
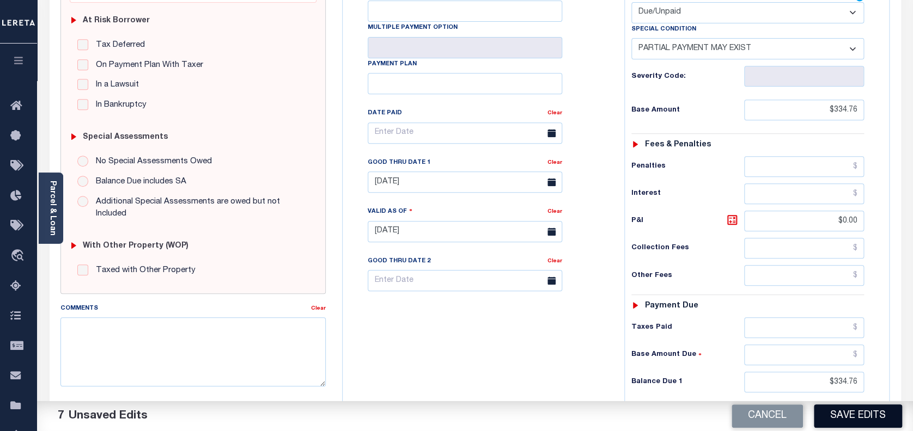
click at [831, 415] on button "Save Edits" at bounding box center [858, 416] width 88 height 23
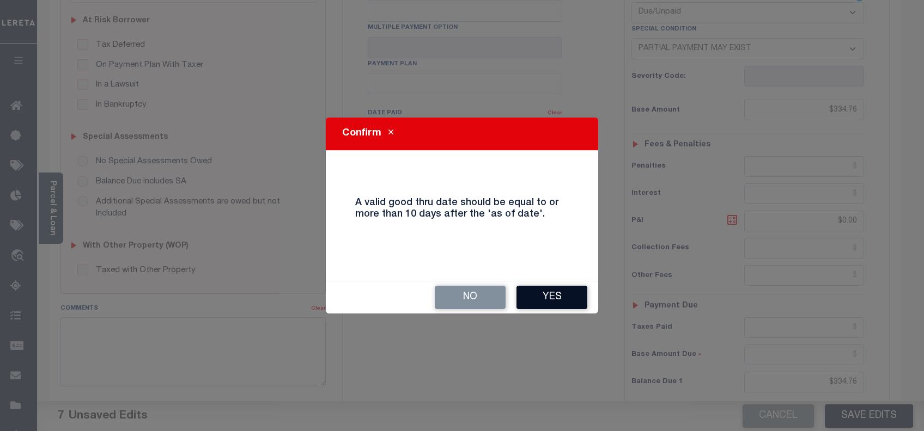
click at [560, 301] on button "Yes" at bounding box center [551, 297] width 71 height 23
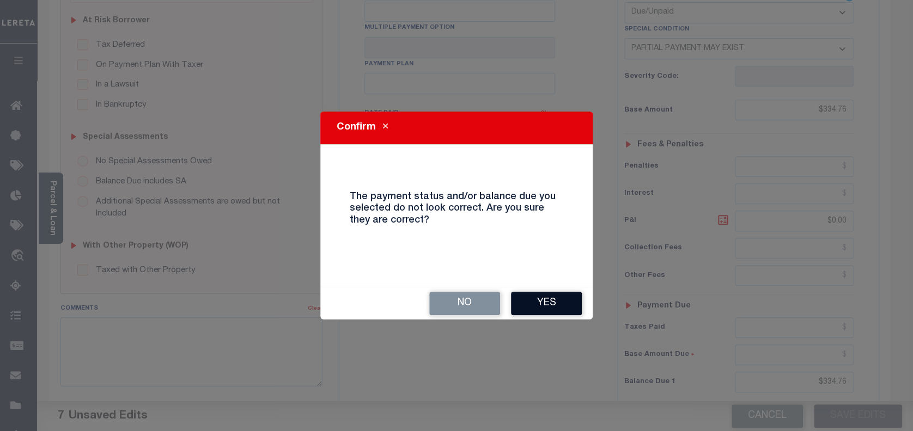
click at [559, 301] on button "Yes" at bounding box center [546, 303] width 71 height 23
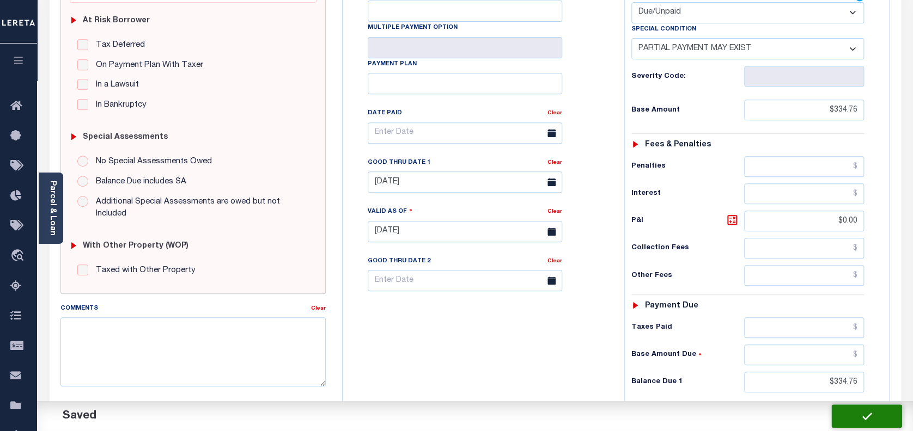
checkbox input "false"
type input "$334.76"
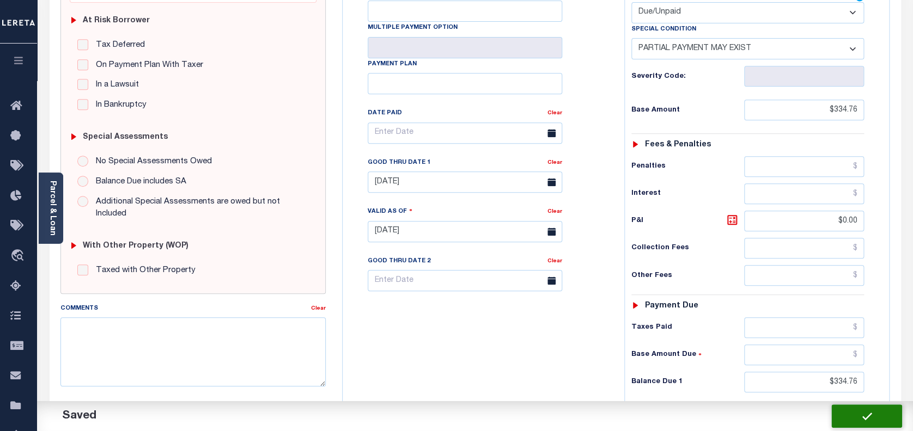
type input "$0"
type input "$334.76"
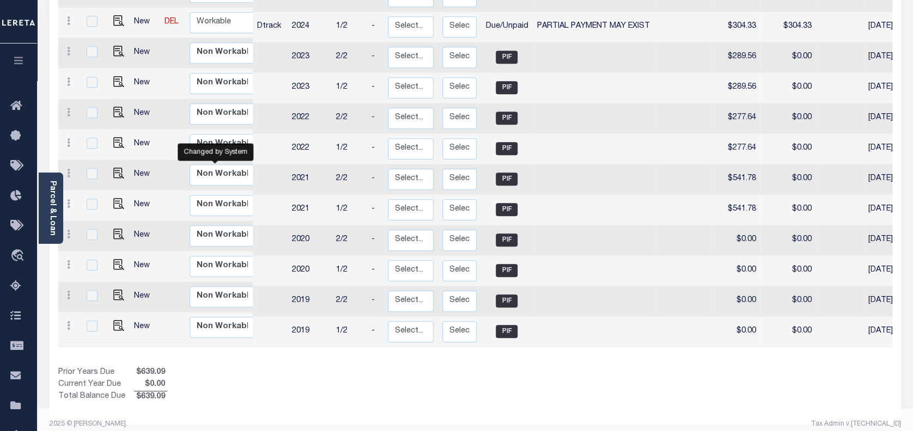
scroll to position [93, 0]
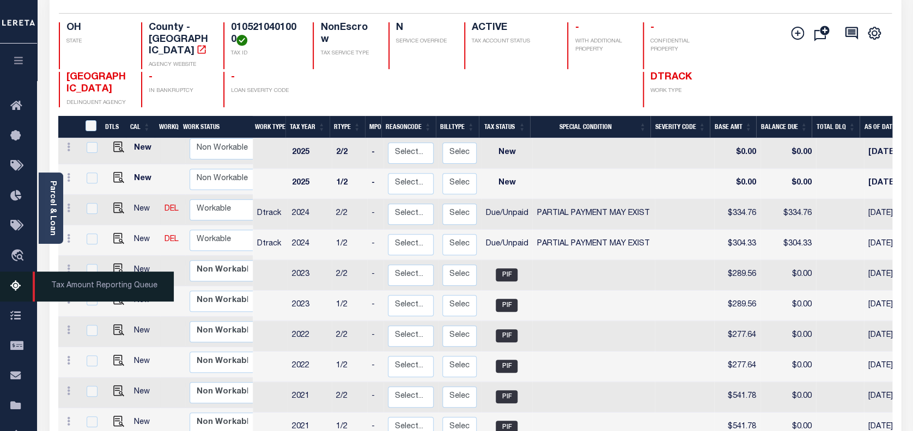
click at [14, 285] on icon at bounding box center [18, 287] width 17 height 14
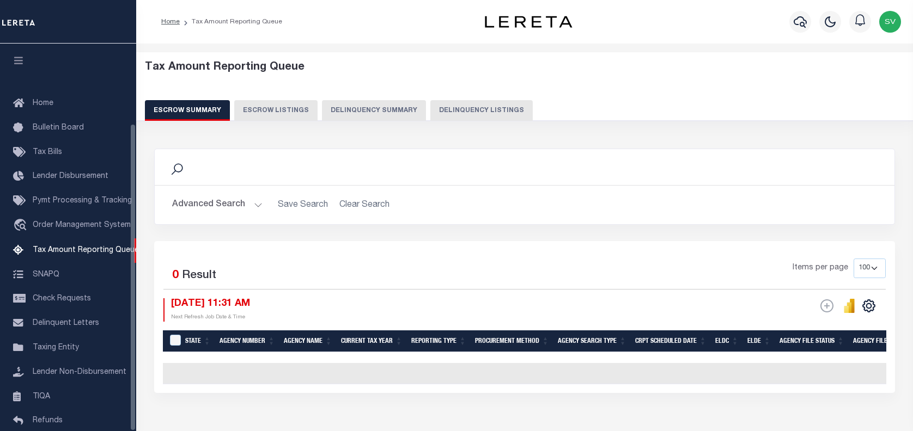
select select "100"
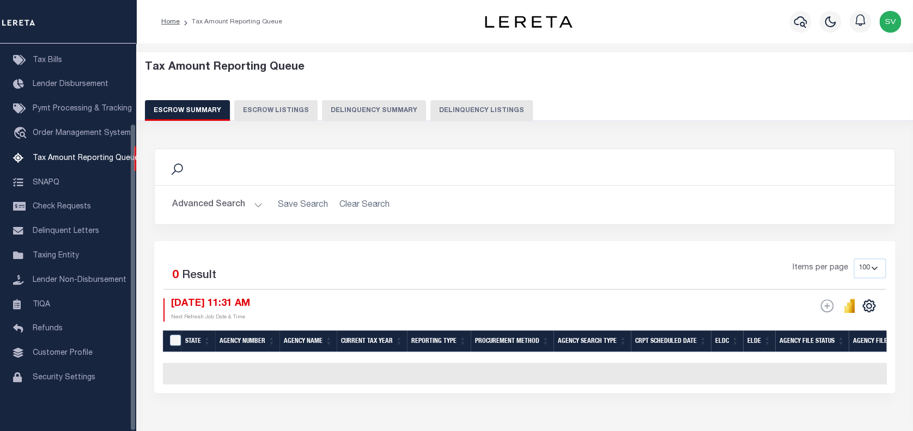
click at [468, 101] on button "Delinquency Listings" at bounding box center [481, 110] width 102 height 21
select select "100"
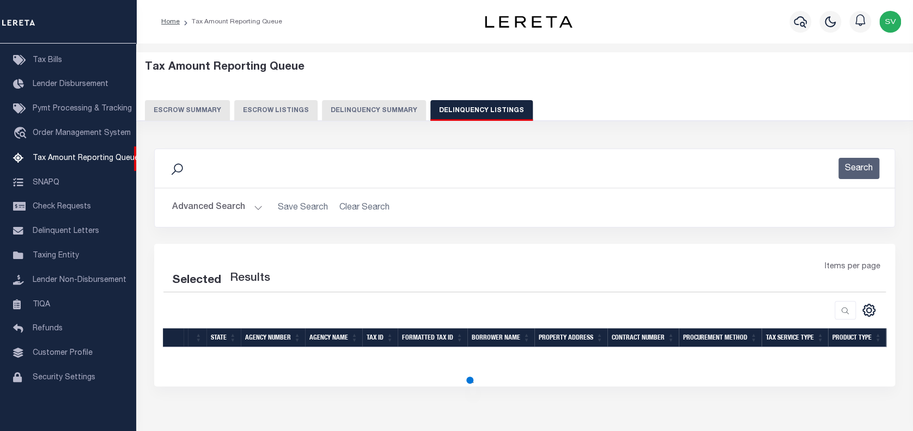
select select "100"
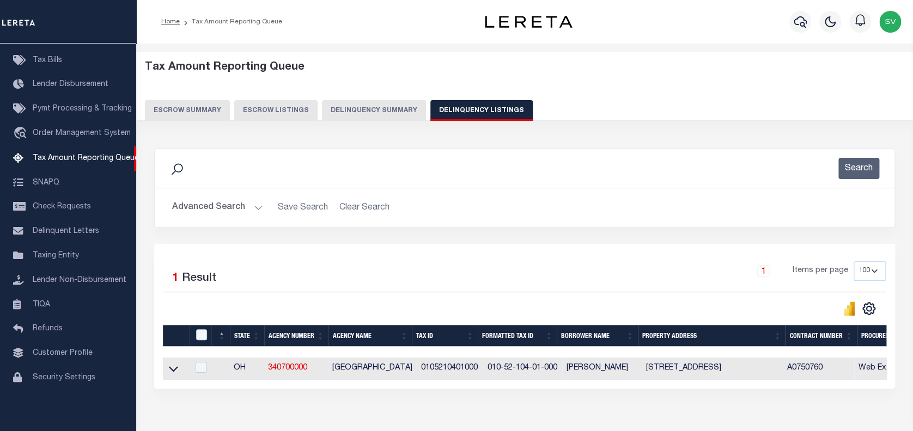
click at [175, 367] on icon at bounding box center [173, 368] width 9 height 11
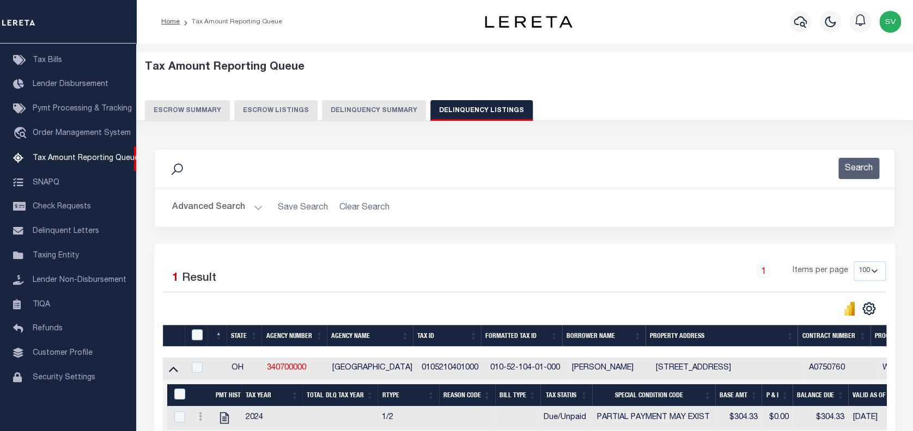
scroll to position [143, 0]
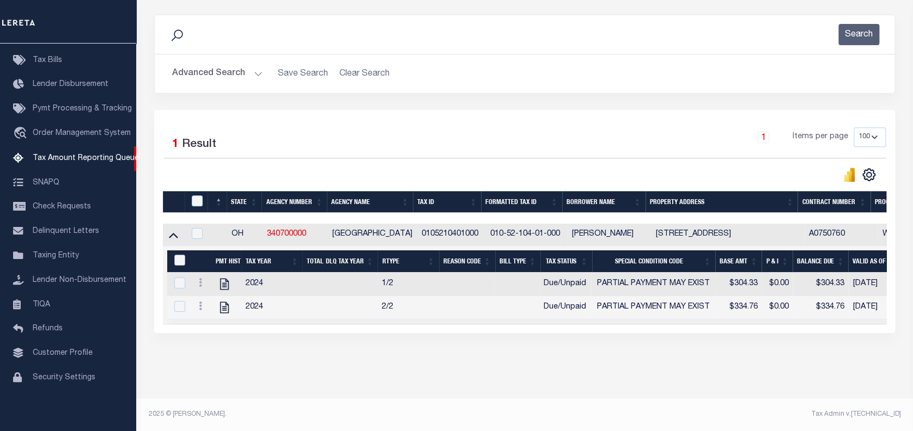
click at [179, 255] on input "&nbsp;" at bounding box center [179, 260] width 11 height 11
checkbox input "true"
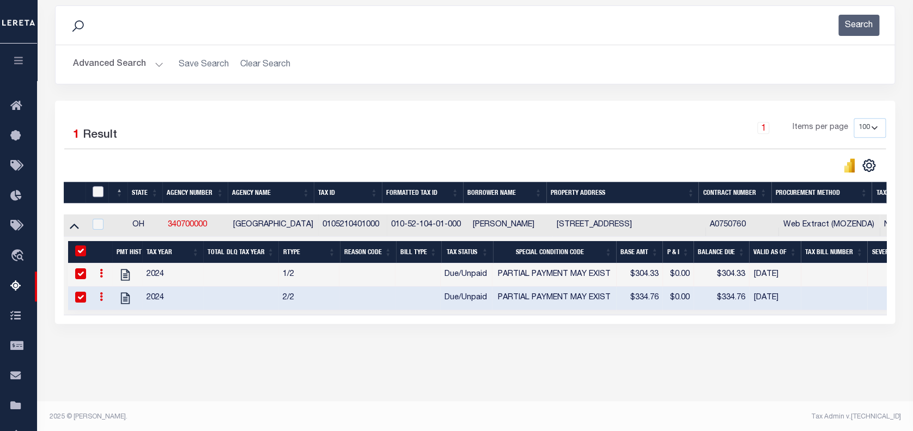
click at [99, 189] on input "checkbox" at bounding box center [98, 191] width 11 height 11
checkbox input "true"
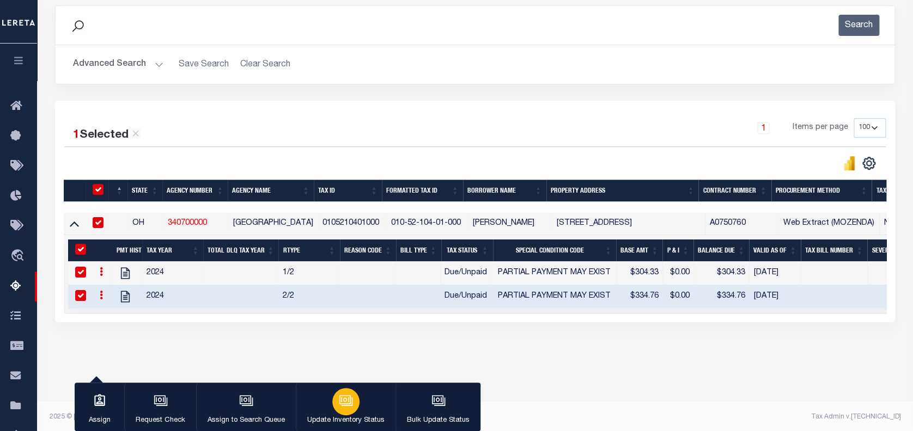
click at [344, 396] on icon "button" at bounding box center [344, 399] width 11 height 9
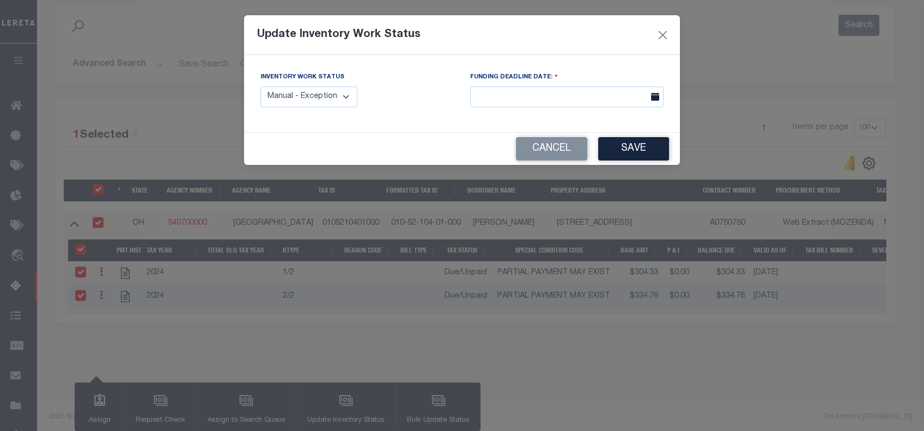
click at [296, 96] on select "Manual - Exception Pended - Awaiting Search Late Add Exception Completed" at bounding box center [308, 97] width 97 height 21
select select "4"
click at [260, 87] on select "Manual - Exception Pended - Awaiting Search Late Add Exception Completed" at bounding box center [308, 97] width 97 height 21
click at [643, 153] on button "Save" at bounding box center [633, 148] width 71 height 23
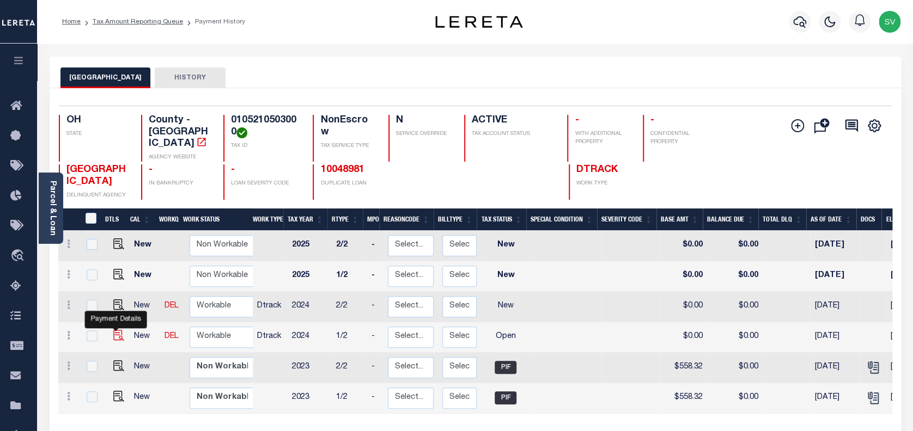
click at [114, 330] on img "" at bounding box center [118, 335] width 11 height 11
checkbox input "true"
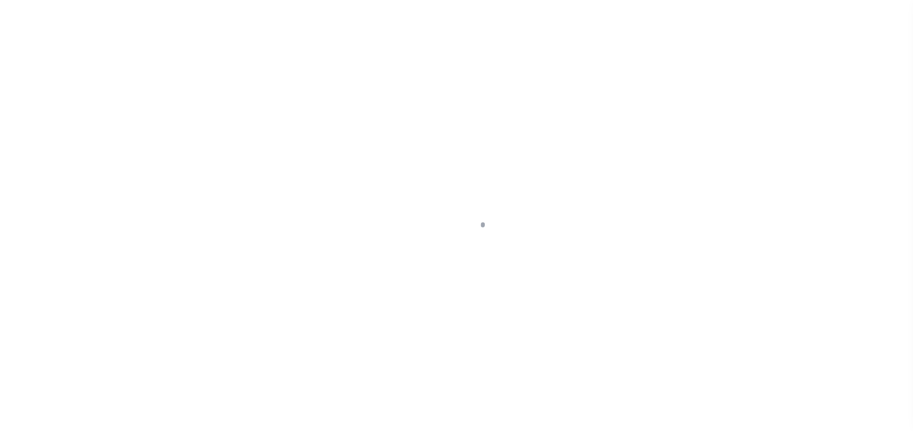
select select "OP2"
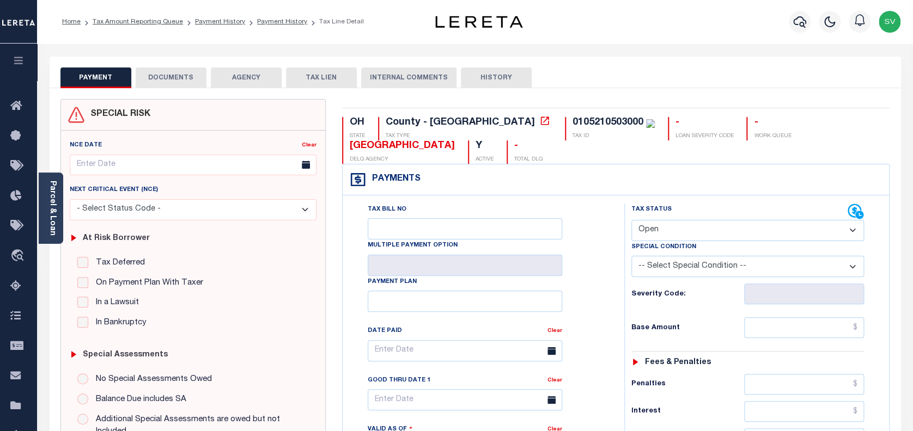
click at [180, 83] on button "DOCUMENTS" at bounding box center [171, 78] width 71 height 21
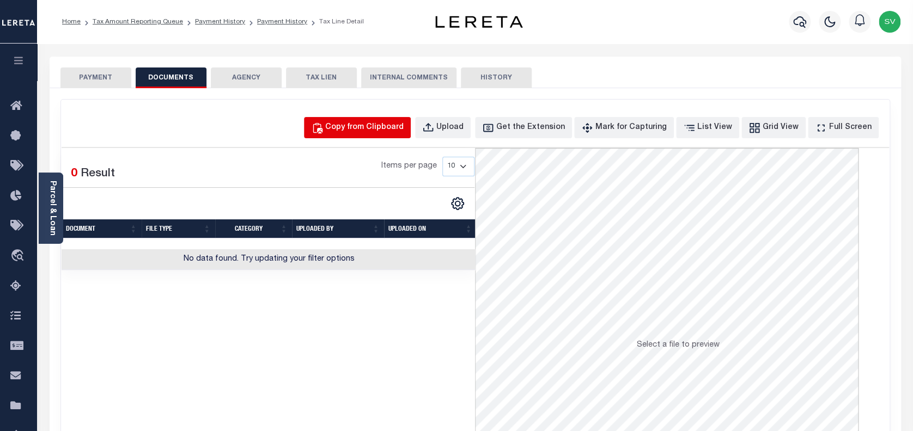
click at [369, 131] on div "Copy from Clipboard" at bounding box center [364, 128] width 78 height 12
select select "POP"
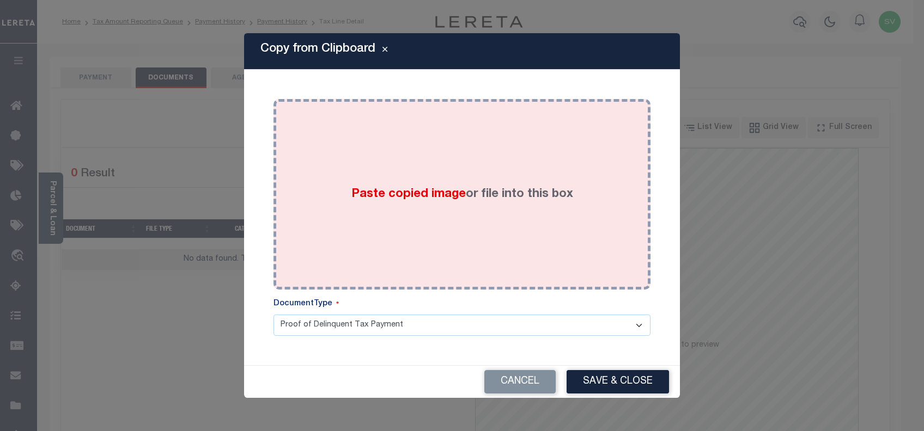
click at [426, 196] on span "Paste copied image" at bounding box center [408, 194] width 114 height 12
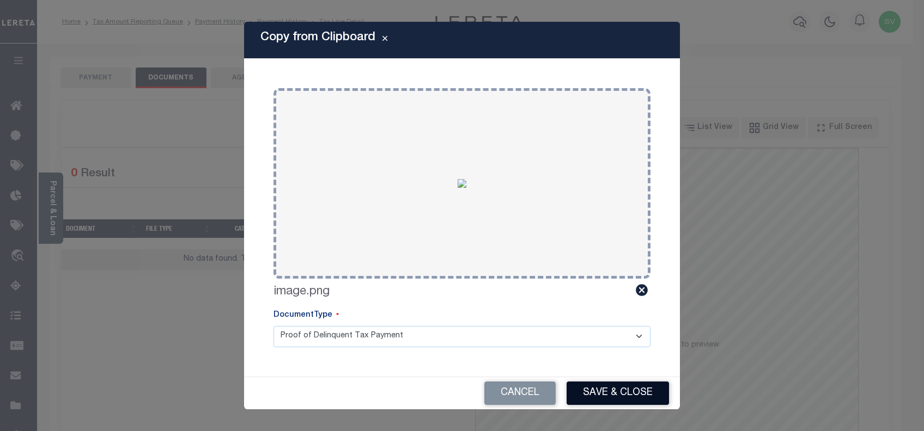
click at [597, 382] on button "Save & Close" at bounding box center [617, 393] width 102 height 23
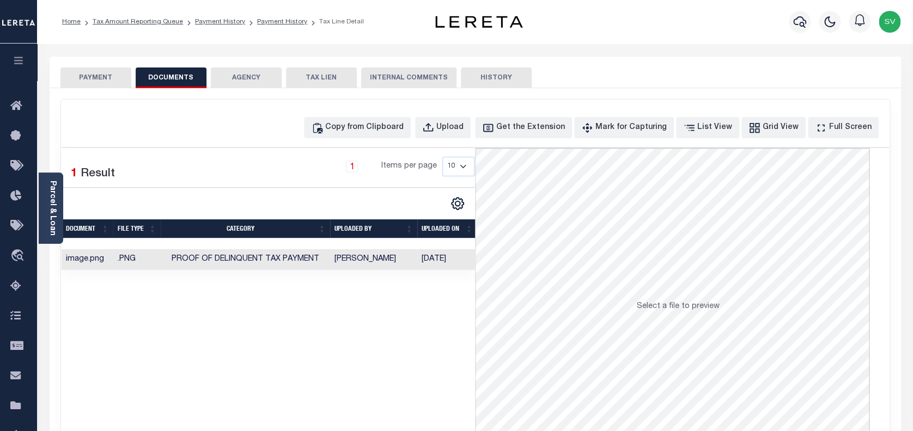
click at [78, 78] on button "PAYMENT" at bounding box center [95, 78] width 71 height 21
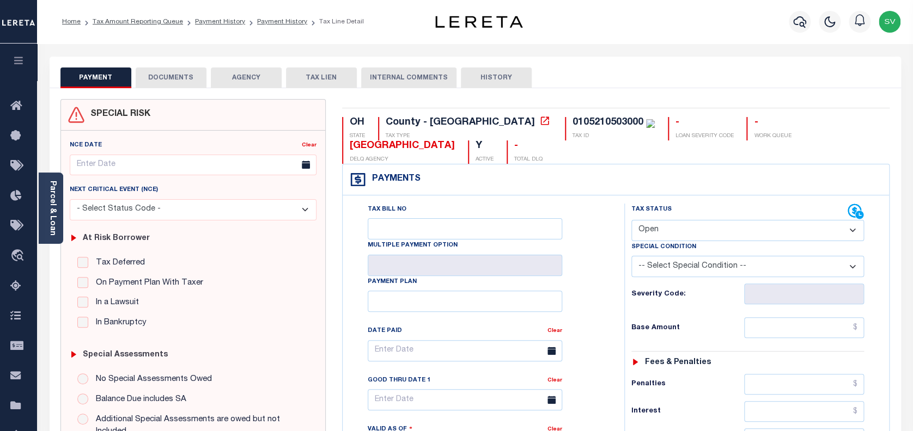
click at [695, 222] on select "- Select Status Code - Open Due/Unpaid Paid Incomplete No Tax Due Internal Refu…" at bounding box center [747, 230] width 233 height 21
select select "PYD"
click at [631, 221] on select "- Select Status Code - Open Due/Unpaid Paid Incomplete No Tax Due Internal Refu…" at bounding box center [747, 230] width 233 height 21
type input "[DATE]"
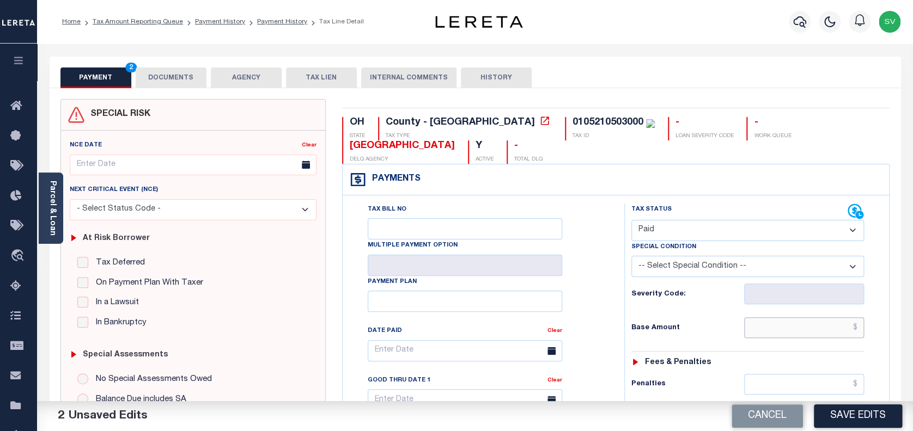
click at [792, 330] on input "text" at bounding box center [804, 327] width 120 height 21
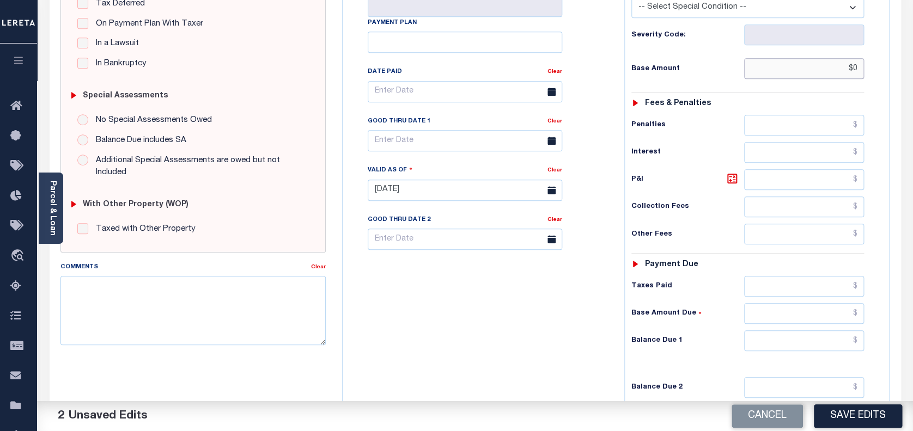
scroll to position [290, 0]
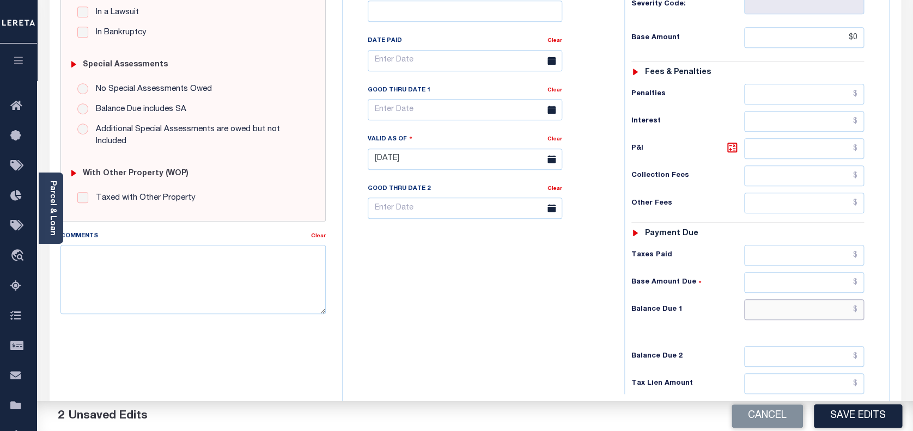
type input "$0.00"
click at [791, 310] on input "text" at bounding box center [804, 310] width 120 height 21
type input "$0.00"
click at [836, 413] on button "Save Edits" at bounding box center [858, 416] width 88 height 23
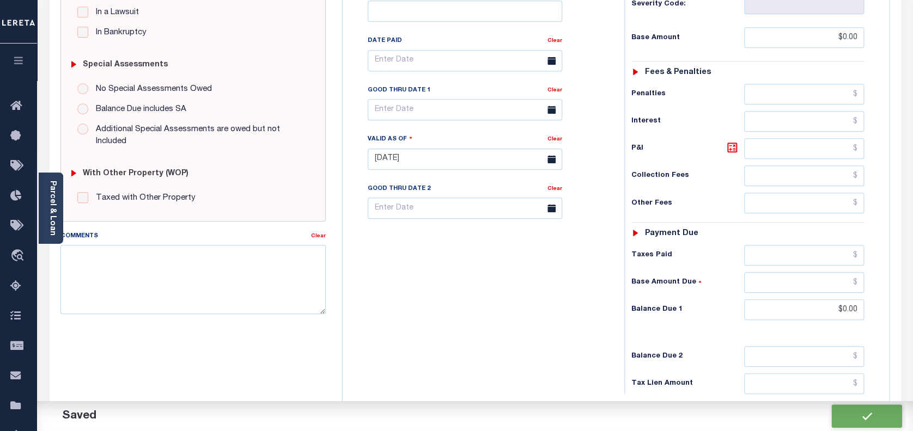
checkbox input "false"
type input "$0"
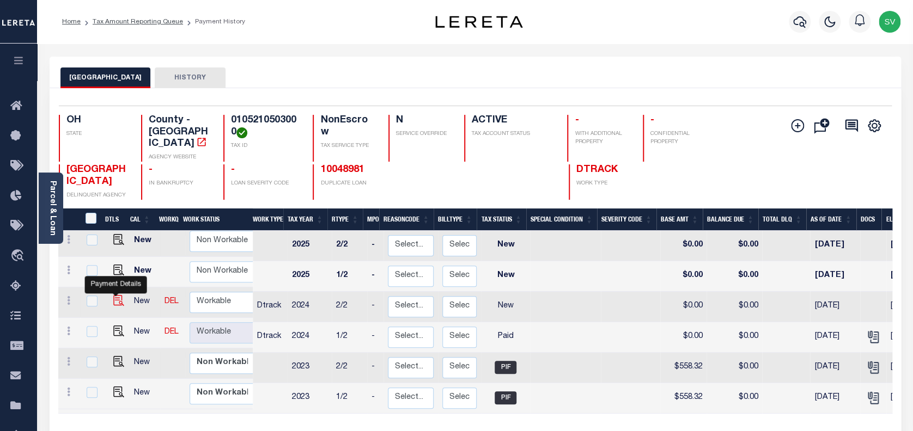
click at [116, 295] on img "" at bounding box center [118, 300] width 11 height 11
checkbox input "true"
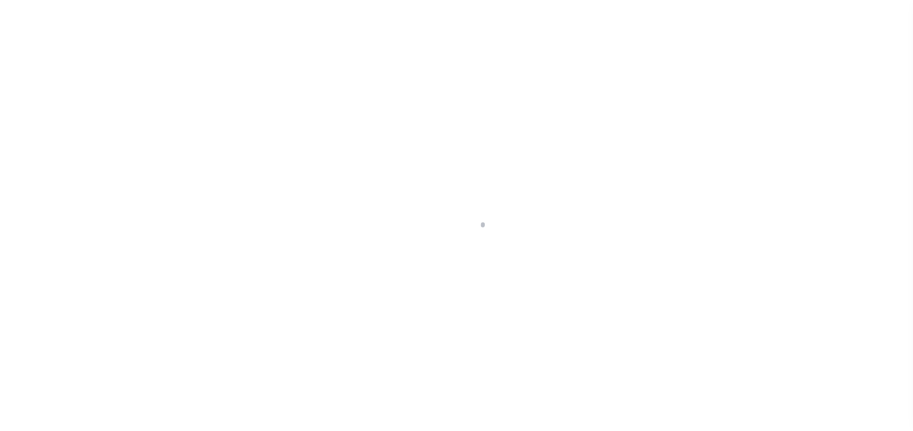
select select "NW2"
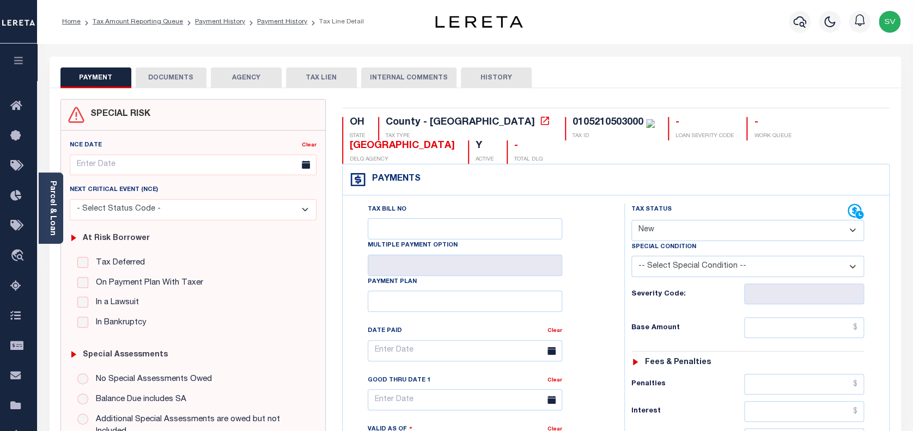
click at [169, 77] on button "DOCUMENTS" at bounding box center [171, 78] width 71 height 21
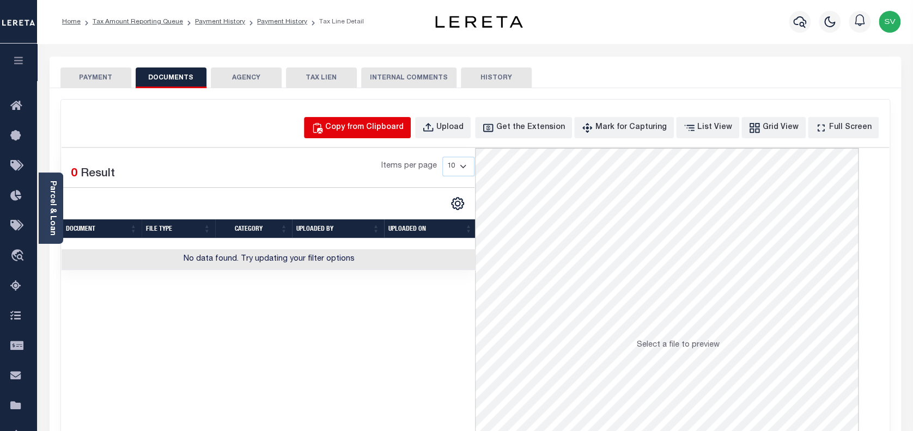
click at [374, 127] on div "Copy from Clipboard" at bounding box center [364, 128] width 78 height 12
select select "POP"
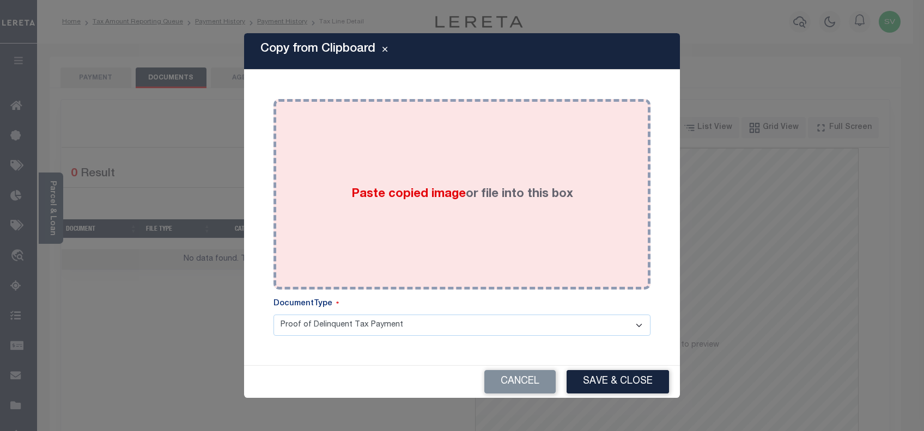
click at [503, 230] on div "Paste copied image or file into this box" at bounding box center [462, 194] width 361 height 174
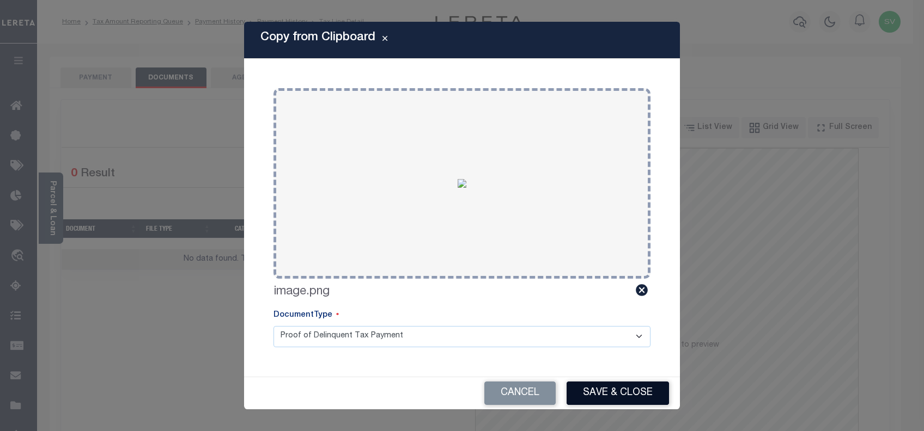
click at [622, 389] on button "Save & Close" at bounding box center [617, 393] width 102 height 23
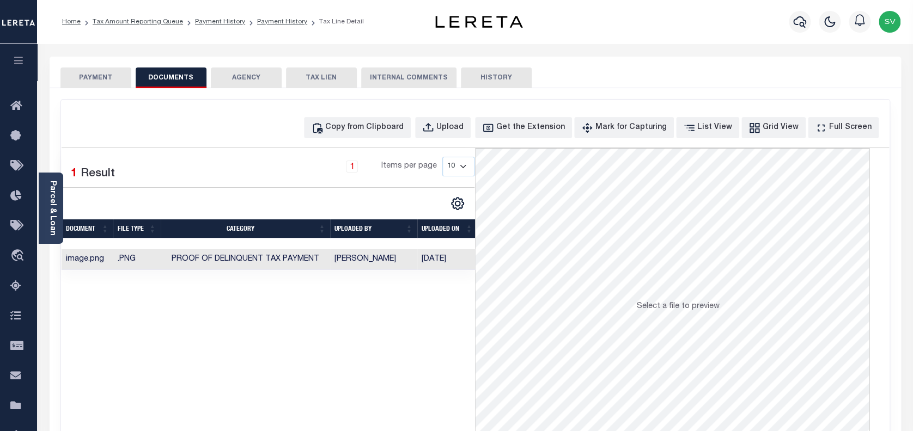
click at [100, 80] on button "PAYMENT" at bounding box center [95, 78] width 71 height 21
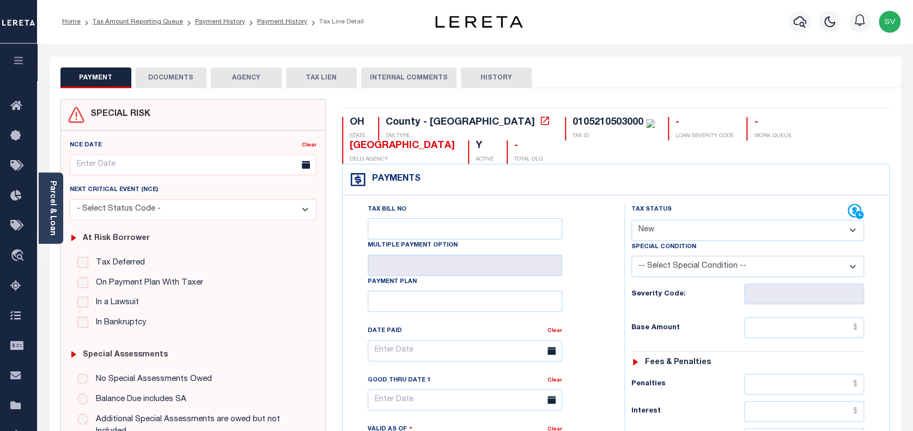
click at [723, 231] on select "- Select Status Code - Open Due/Unpaid Paid Incomplete No Tax Due Internal Refu…" at bounding box center [747, 230] width 233 height 21
select select "PYD"
click at [631, 221] on select "- Select Status Code - Open Due/Unpaid Paid Incomplete No Tax Due Internal Refu…" at bounding box center [747, 230] width 233 height 21
type input "[DATE]"
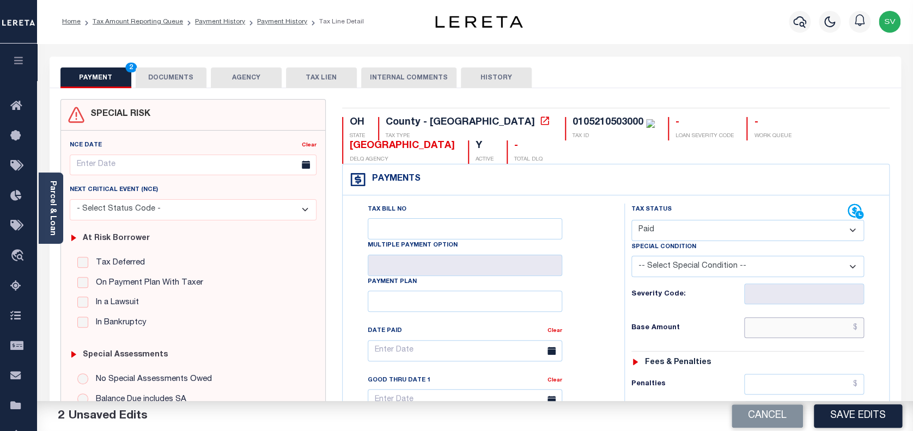
click at [825, 332] on input "text" at bounding box center [804, 327] width 120 height 21
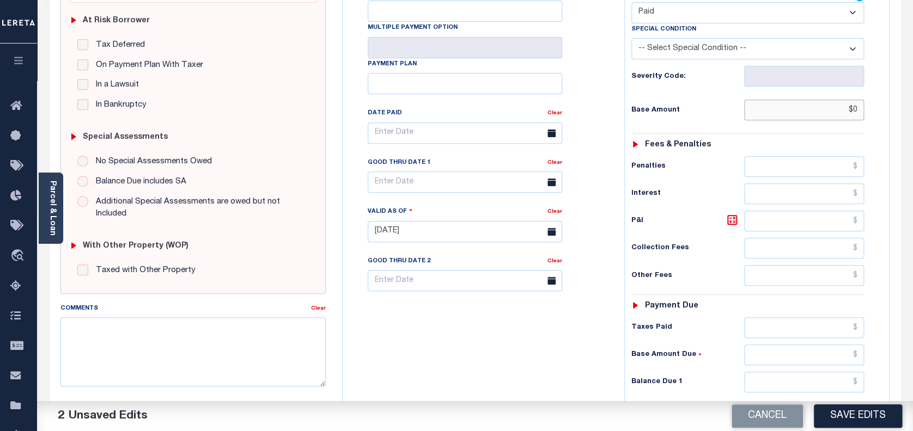
click at [833, 117] on input "$0" at bounding box center [804, 110] width 120 height 21
type input "$00.00"
click at [801, 379] on input "text" at bounding box center [804, 382] width 120 height 21
type input "$0.00"
click at [852, 416] on button "Save Edits" at bounding box center [858, 416] width 88 height 23
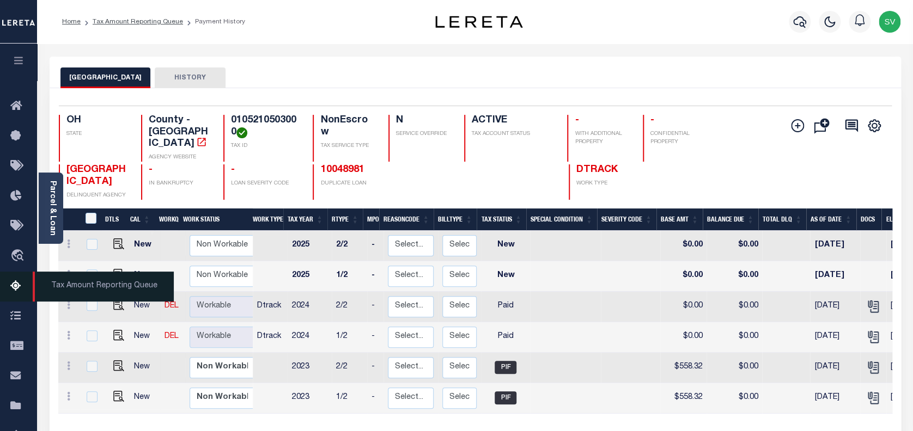
click at [13, 284] on icon at bounding box center [18, 287] width 17 height 14
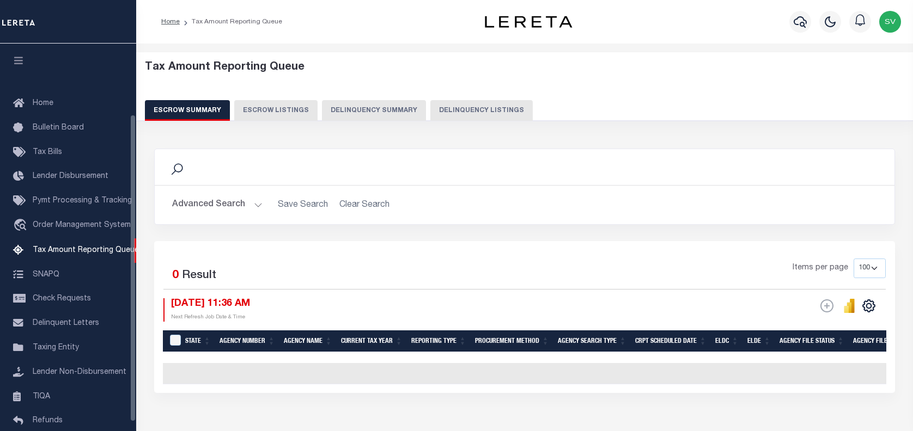
select select "100"
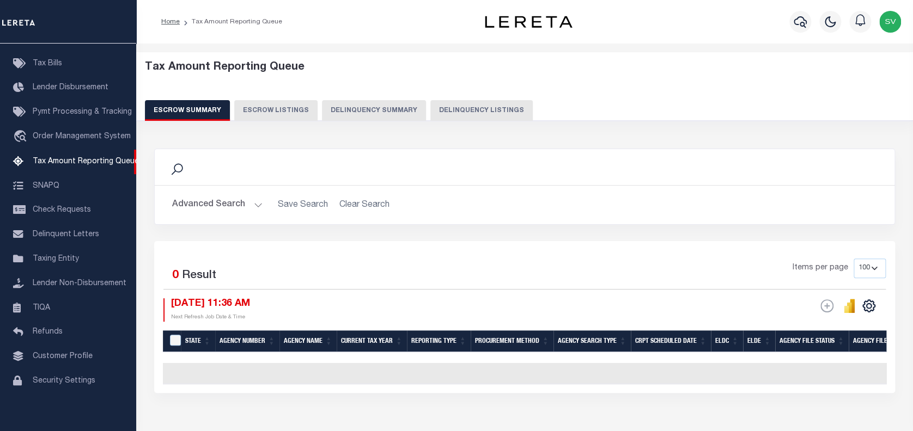
click at [417, 108] on div "Escrow Summary Escrow Listings Delinquency Summary Delinquency Listings" at bounding box center [525, 110] width 760 height 20
click at [461, 108] on button "Delinquency Listings" at bounding box center [481, 110] width 102 height 21
select select "100"
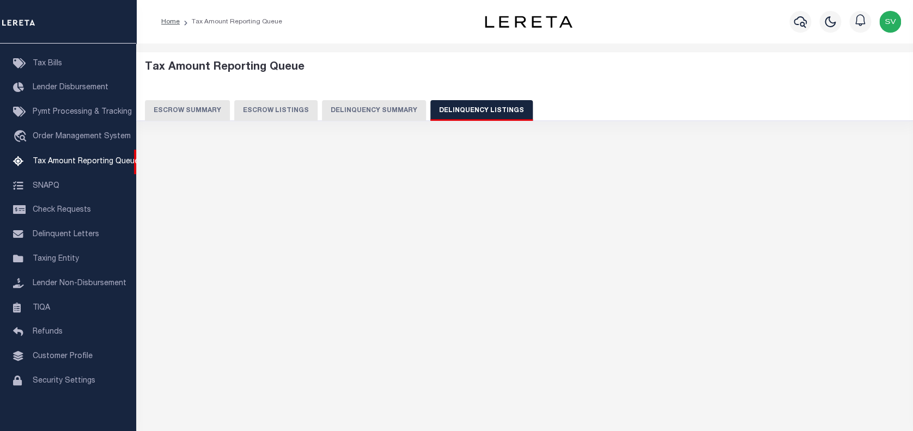
select select "100"
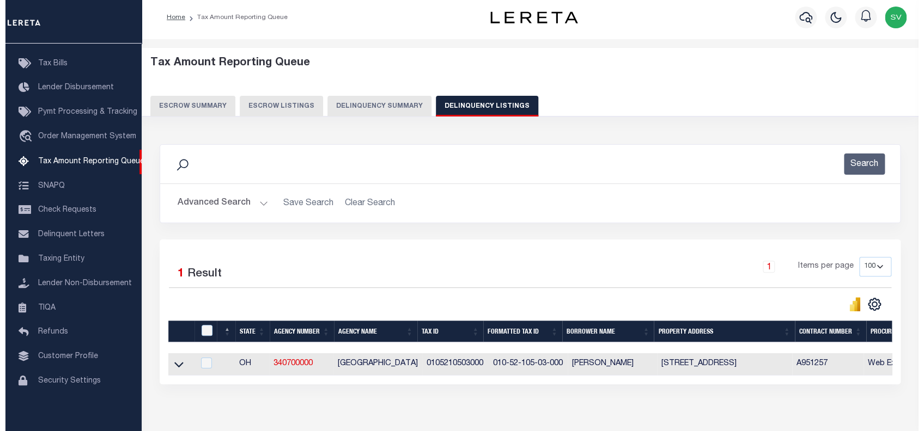
scroll to position [64, 0]
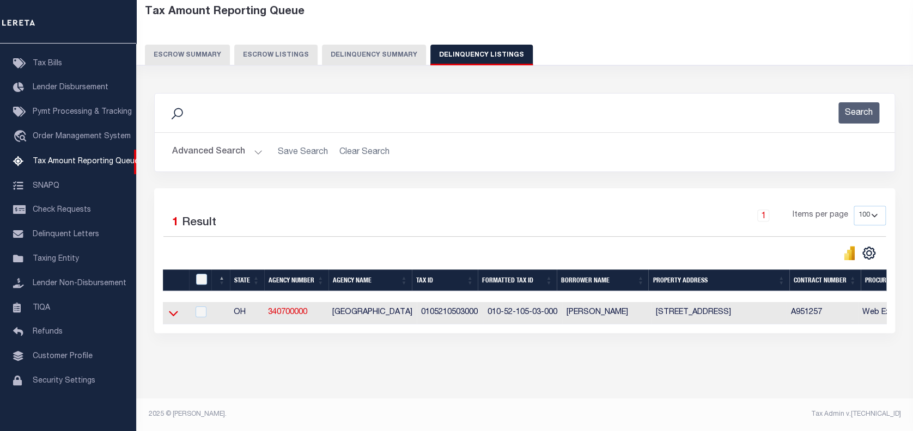
click at [176, 309] on icon at bounding box center [173, 313] width 9 height 11
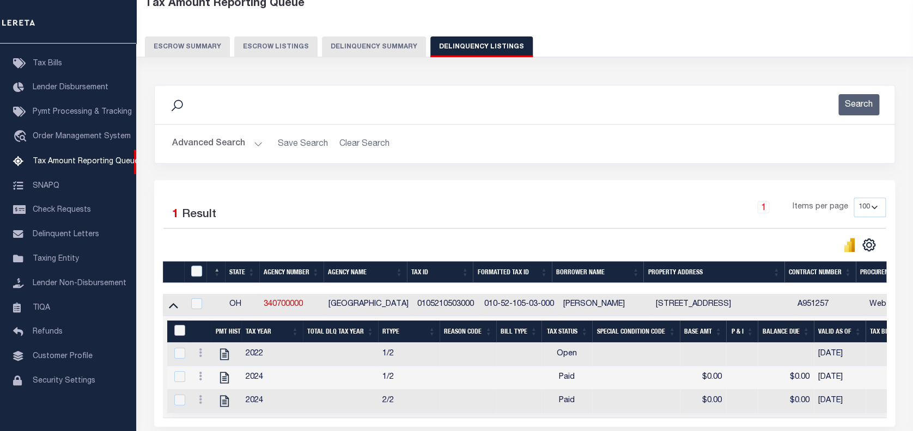
click at [176, 329] on input "&nbsp;" at bounding box center [179, 330] width 11 height 11
checkbox input "true"
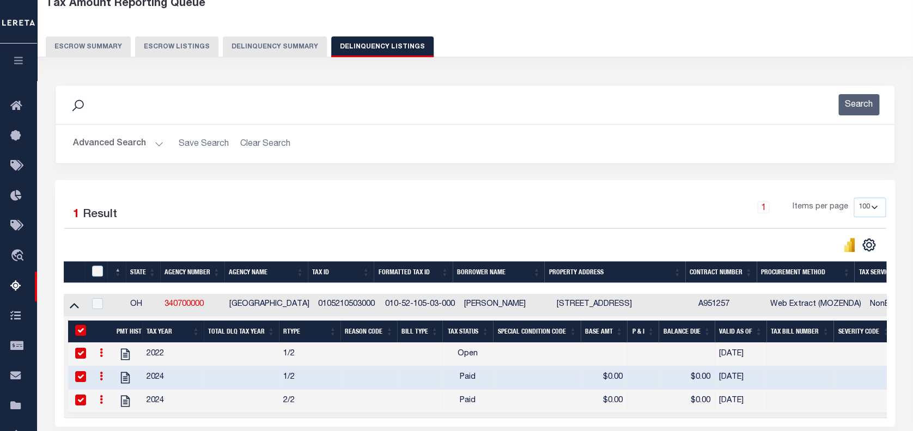
click at [93, 266] on th at bounding box center [96, 272] width 22 height 22
click at [95, 273] on input "checkbox" at bounding box center [97, 271] width 11 height 11
checkbox input "true"
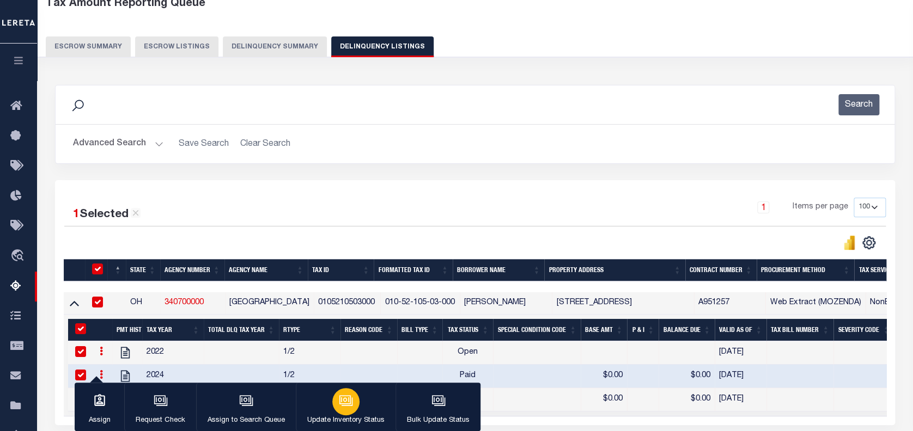
click at [350, 398] on icon "button" at bounding box center [346, 401] width 14 height 14
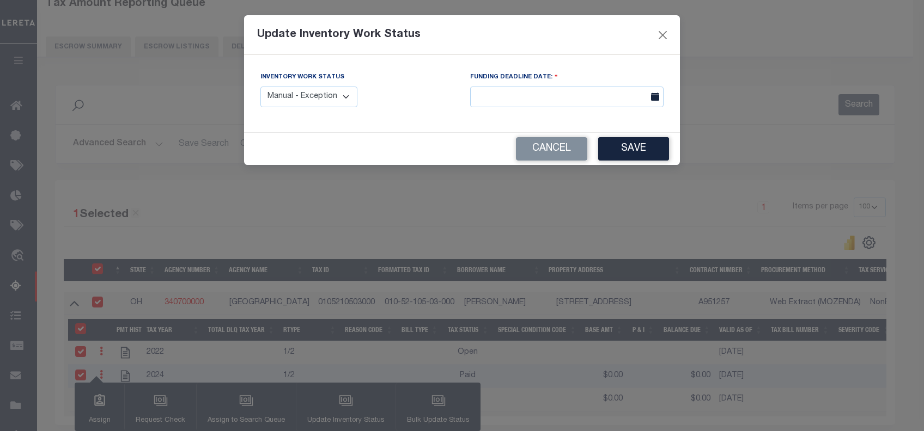
click at [306, 94] on select "Manual - Exception Pended - Awaiting Search Late Add Exception Completed" at bounding box center [308, 97] width 97 height 21
select select "4"
click at [260, 87] on select "Manual - Exception Pended - Awaiting Search Late Add Exception Completed" at bounding box center [308, 97] width 97 height 21
click at [620, 152] on button "Save" at bounding box center [633, 148] width 71 height 23
